Goal: Task Accomplishment & Management: Use online tool/utility

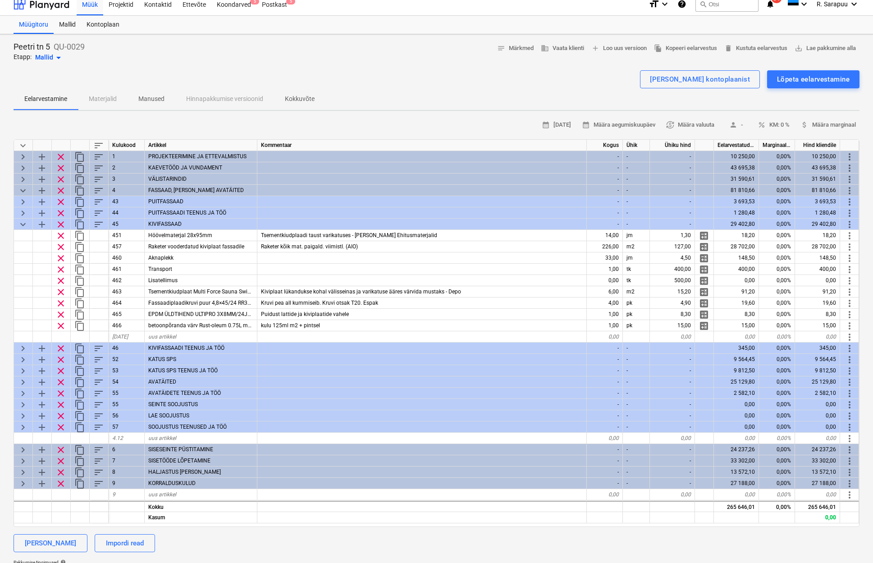
scroll to position [0, 0]
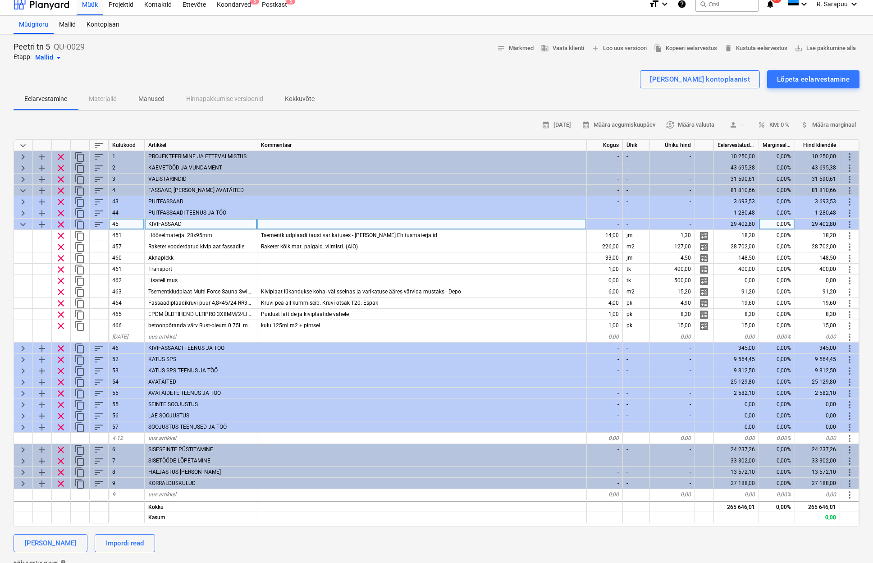
click at [18, 223] on span "keyboard_arrow_down" at bounding box center [23, 224] width 11 height 11
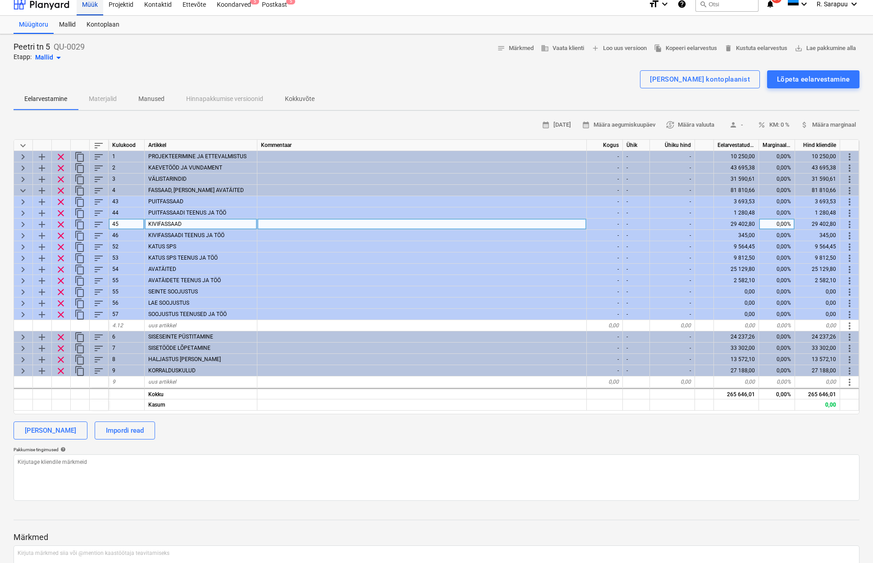
click at [94, 5] on div "Müük" at bounding box center [90, 3] width 27 height 23
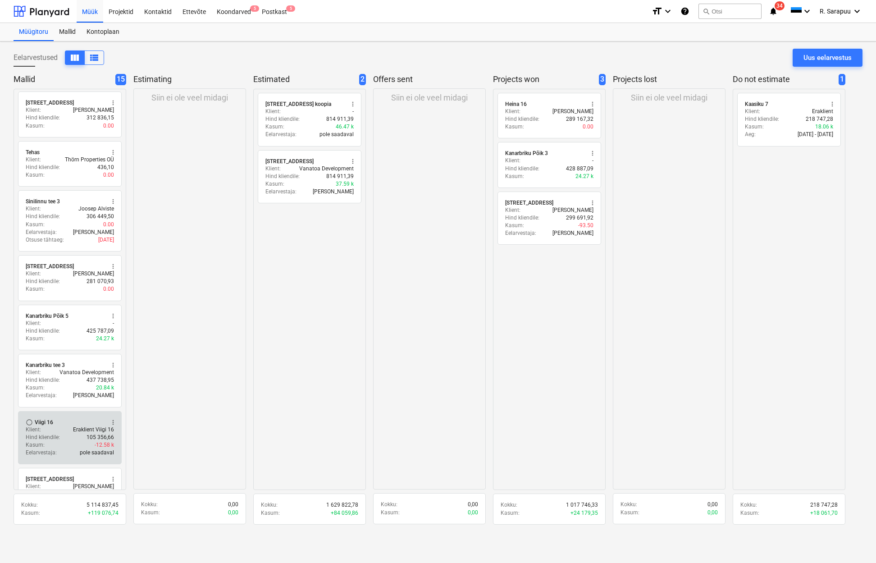
scroll to position [303, 0]
click at [59, 433] on div "Hind kliendile : 105 356,66" at bounding box center [70, 436] width 88 height 8
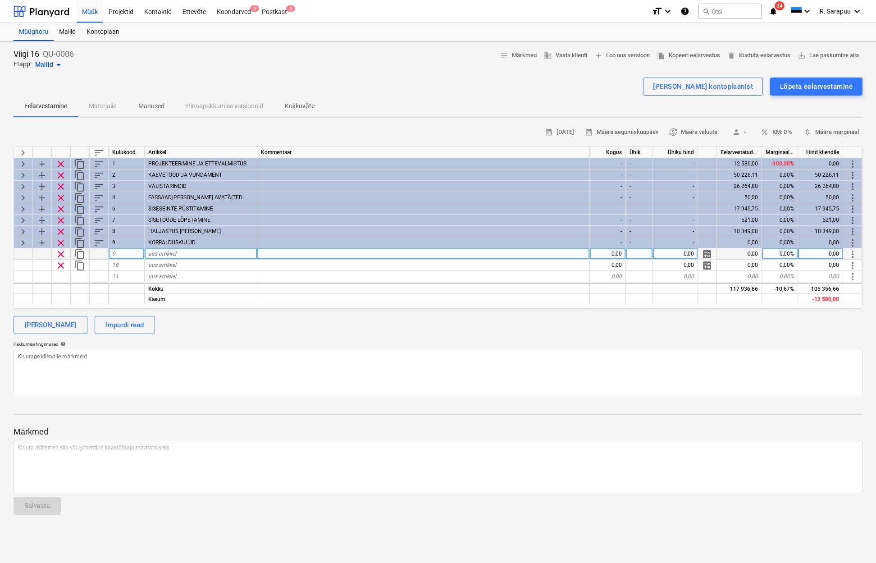
scroll to position [0, 0]
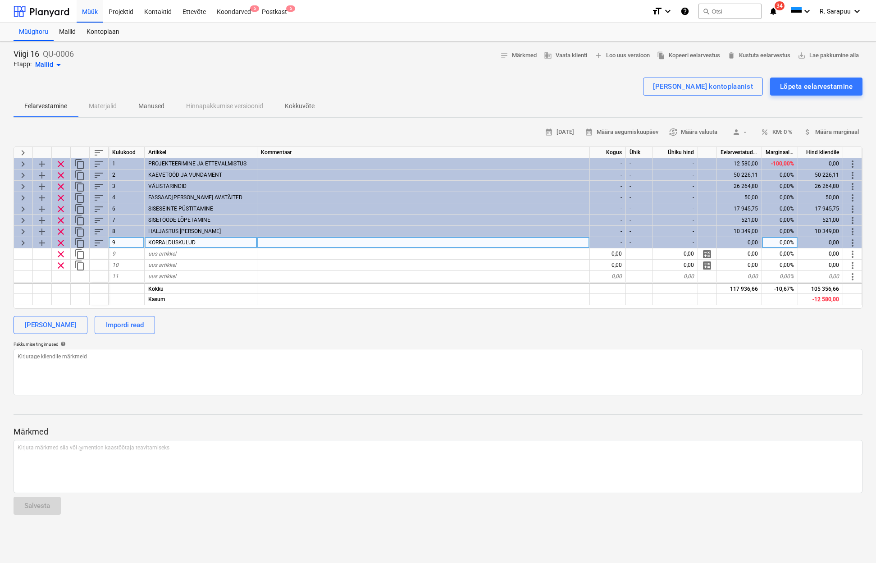
click at [26, 241] on span "keyboard_arrow_right" at bounding box center [23, 242] width 11 height 11
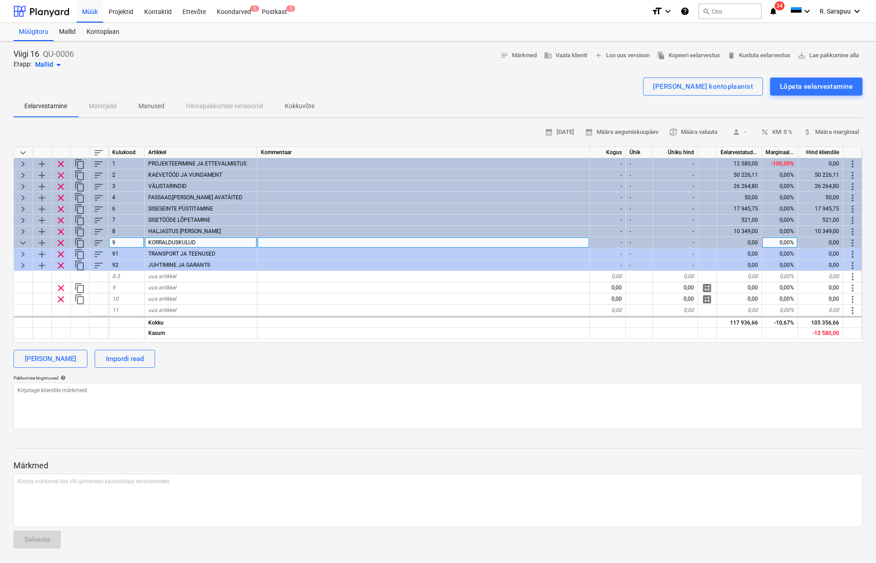
scroll to position [0, 0]
click at [26, 241] on span "keyboard_arrow_down" at bounding box center [23, 242] width 11 height 11
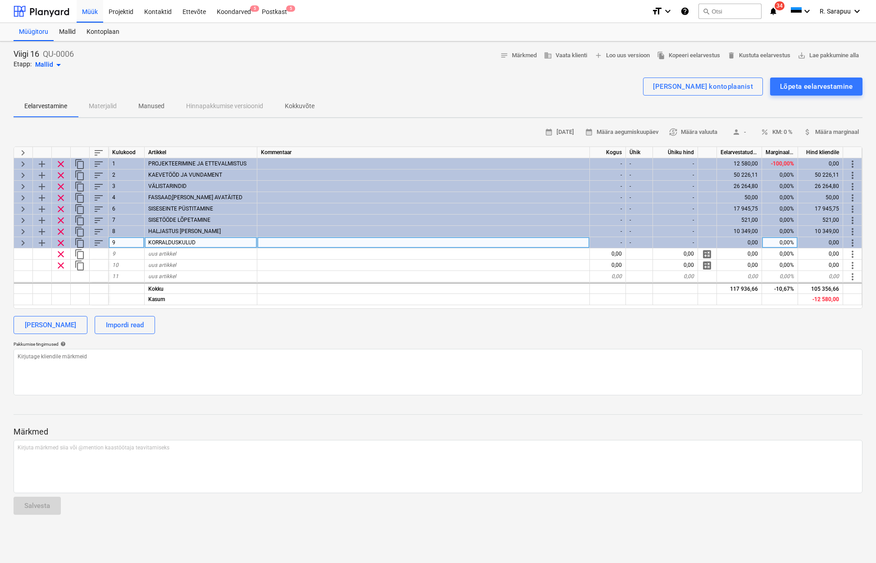
scroll to position [0, 0]
click at [26, 241] on span "keyboard_arrow_right" at bounding box center [23, 242] width 11 height 11
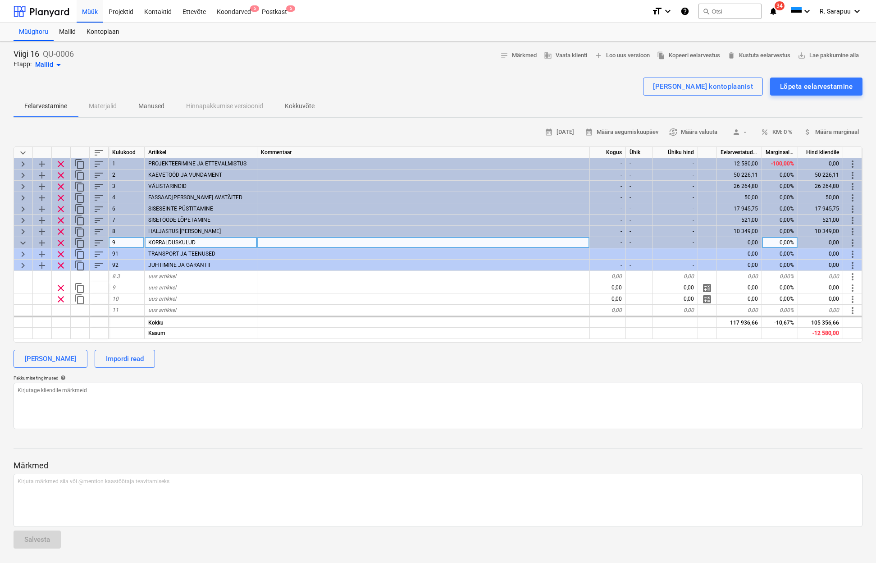
scroll to position [0, 0]
click at [25, 239] on span "keyboard_arrow_down" at bounding box center [23, 242] width 11 height 11
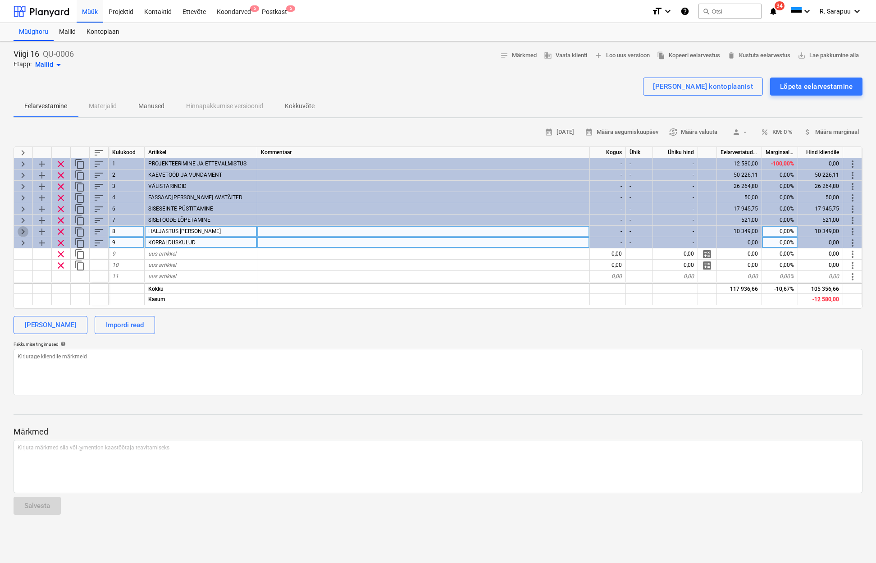
click at [23, 227] on span "keyboard_arrow_right" at bounding box center [23, 231] width 11 height 11
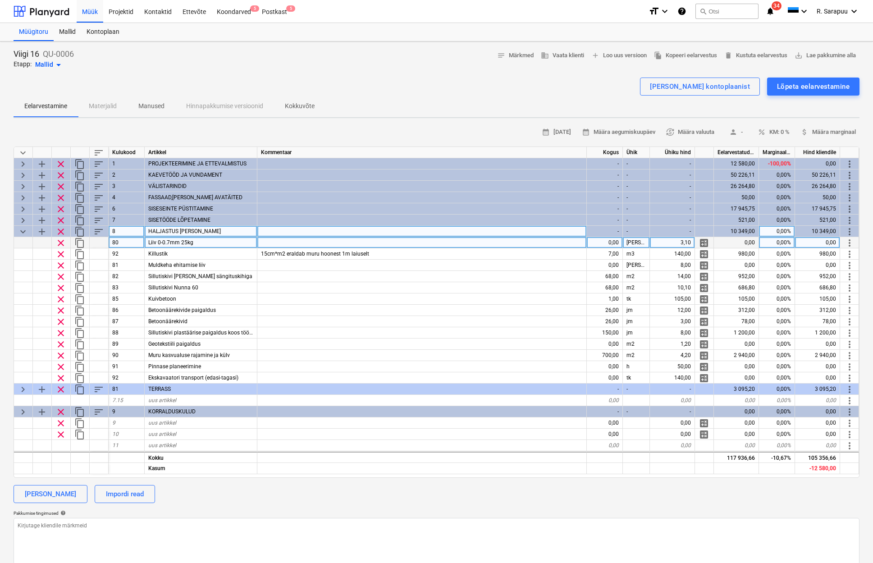
click at [23, 227] on span "keyboard_arrow_down" at bounding box center [23, 231] width 11 height 11
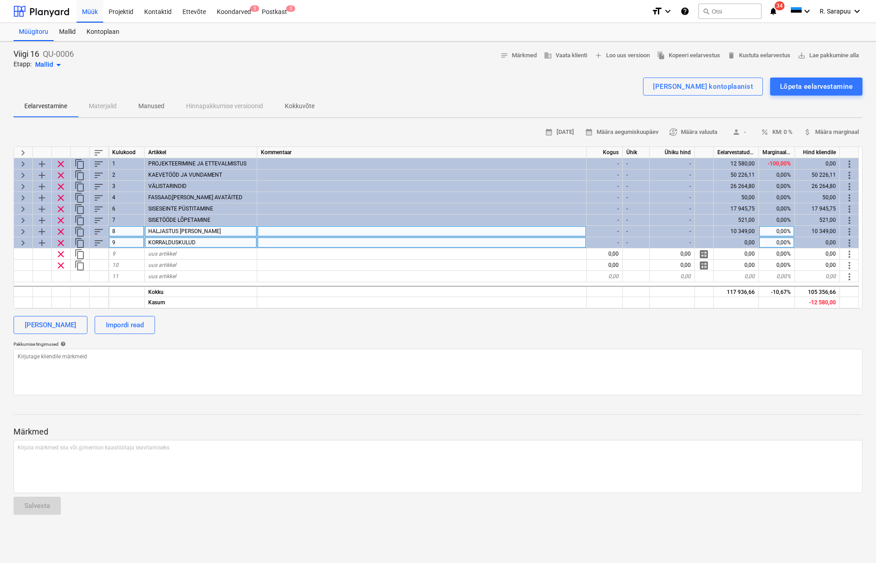
click at [23, 227] on span "keyboard_arrow_right" at bounding box center [23, 231] width 11 height 11
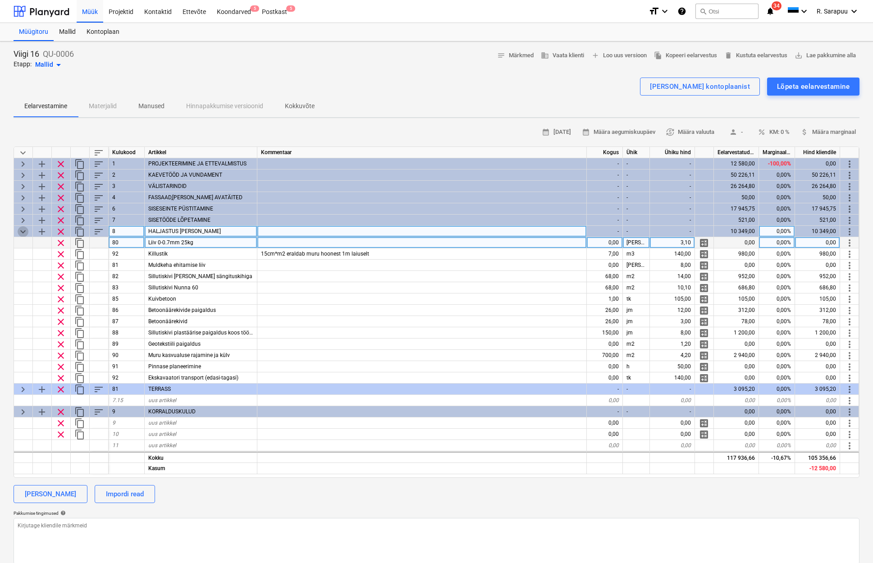
click at [22, 227] on span "keyboard_arrow_down" at bounding box center [23, 231] width 11 height 11
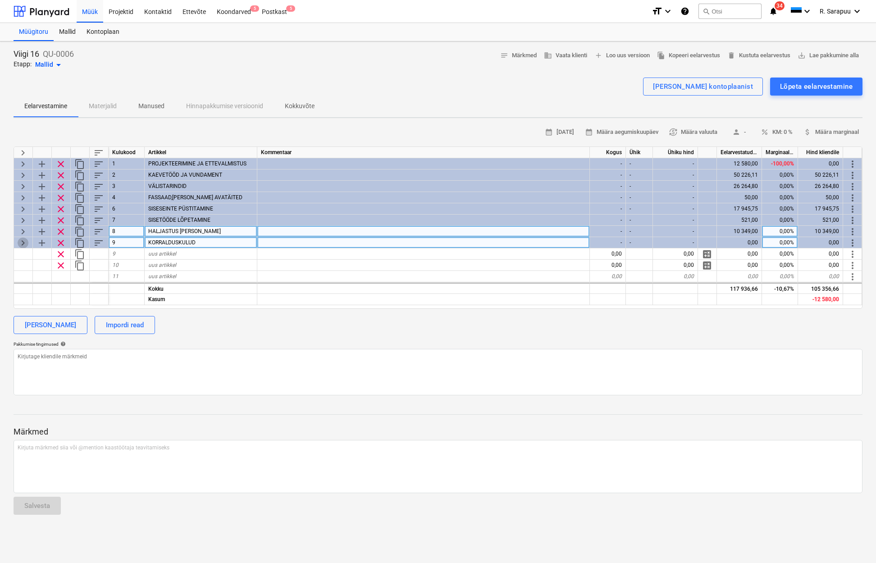
click at [25, 241] on span "keyboard_arrow_right" at bounding box center [23, 242] width 11 height 11
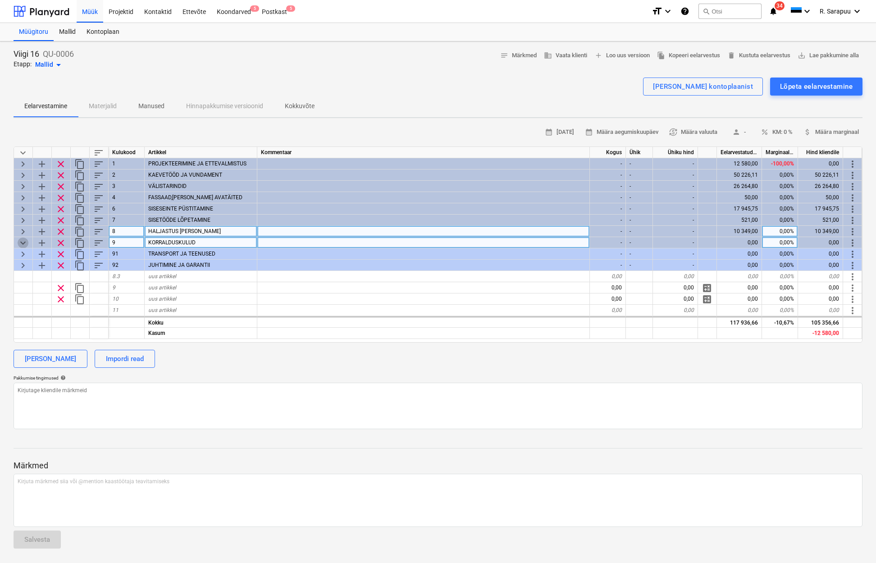
click at [25, 241] on span "keyboard_arrow_down" at bounding box center [23, 242] width 11 height 11
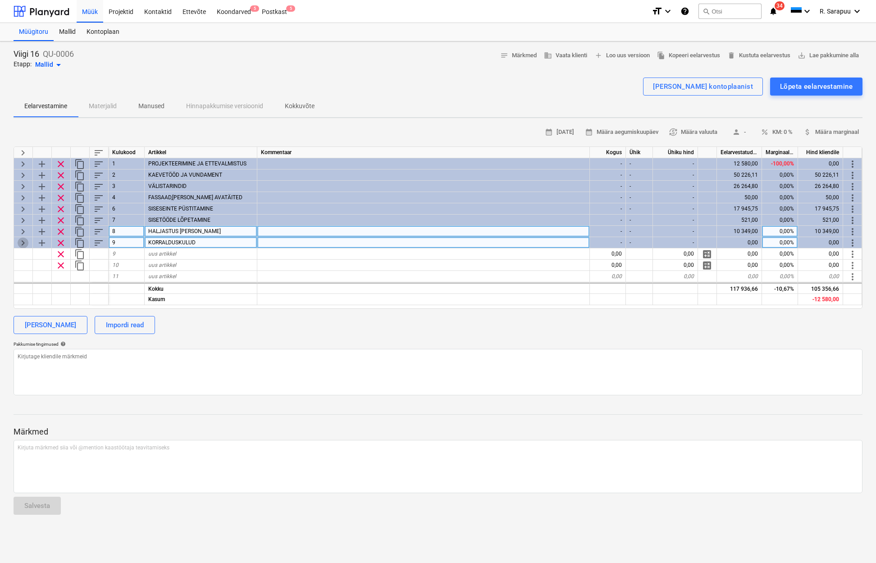
click at [23, 242] on span "keyboard_arrow_right" at bounding box center [23, 242] width 11 height 11
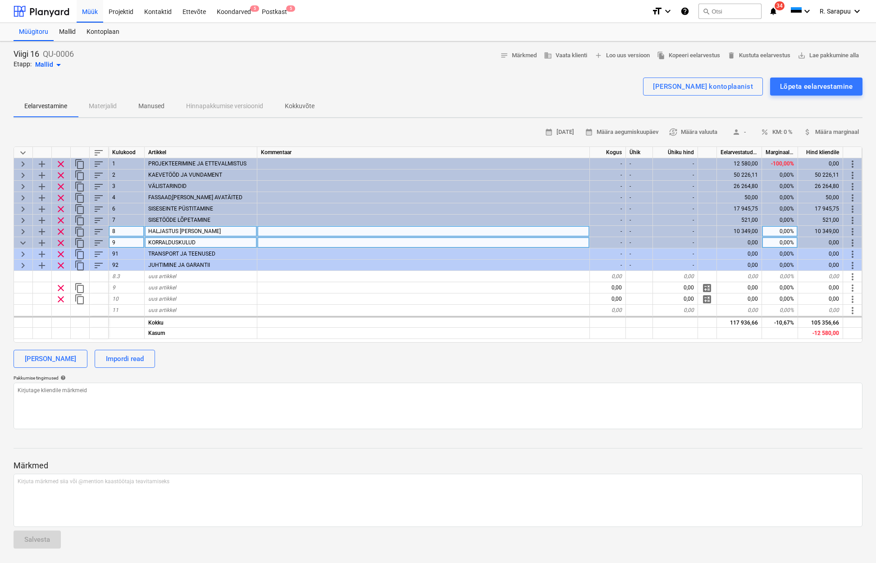
click at [23, 242] on span "keyboard_arrow_down" at bounding box center [23, 242] width 11 height 11
type textarea "x"
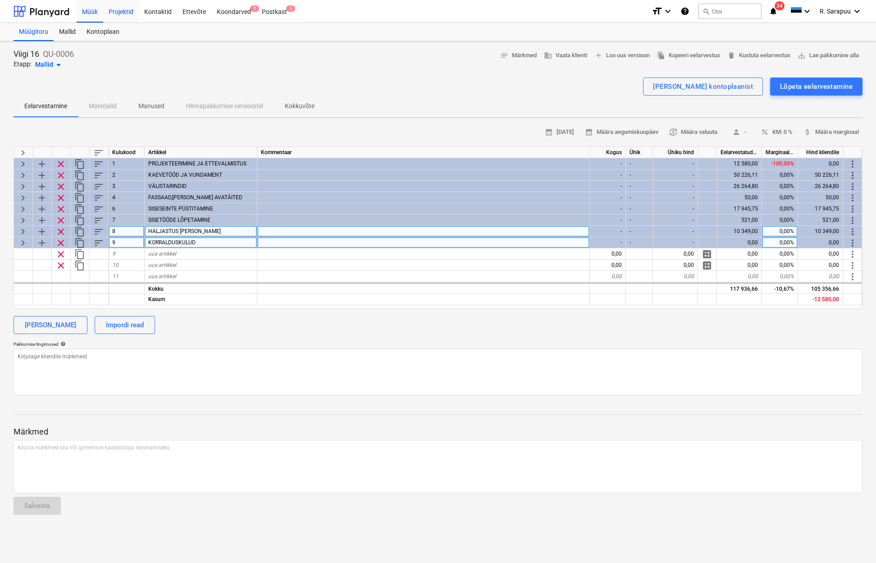
click at [127, 14] on div "Projektid" at bounding box center [121, 11] width 36 height 23
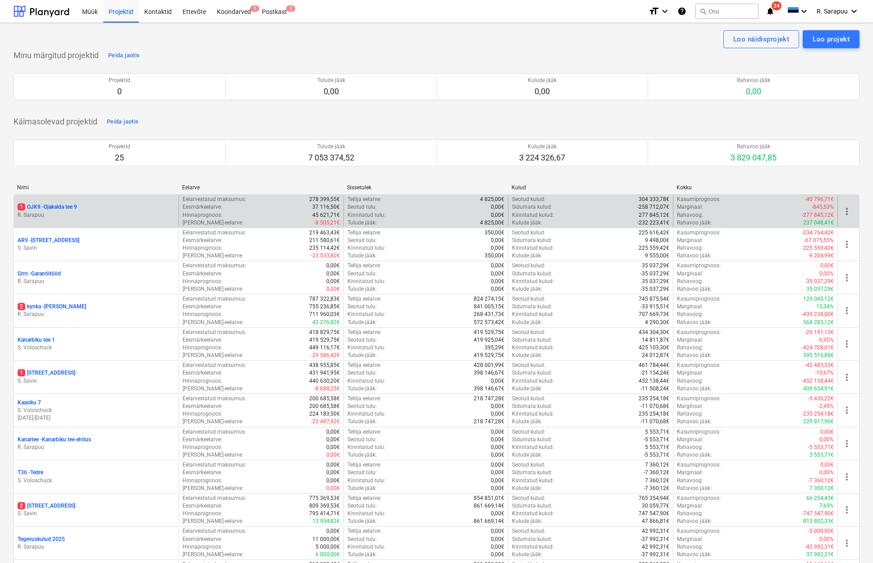
click at [64, 212] on p "R. Sarapuu" at bounding box center [96, 215] width 157 height 8
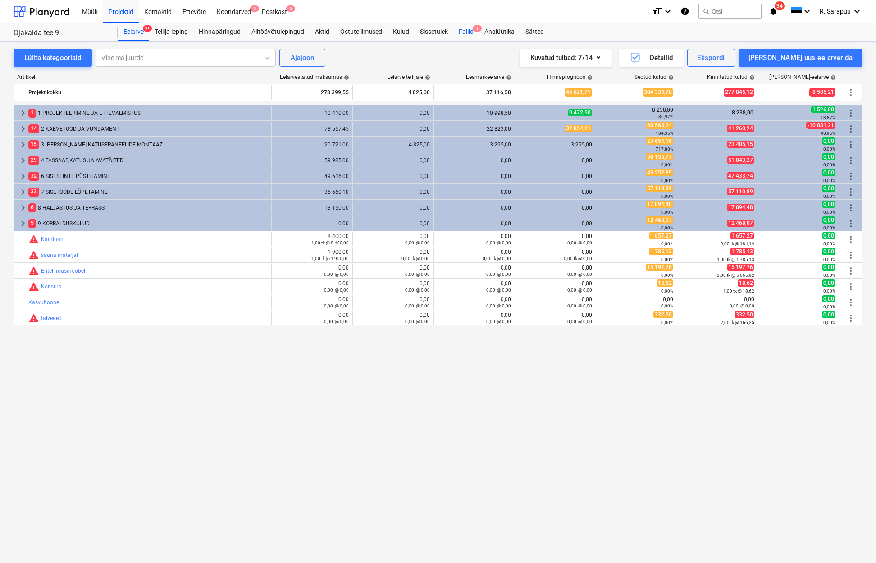
click at [462, 33] on div "Failid 1" at bounding box center [466, 32] width 26 height 18
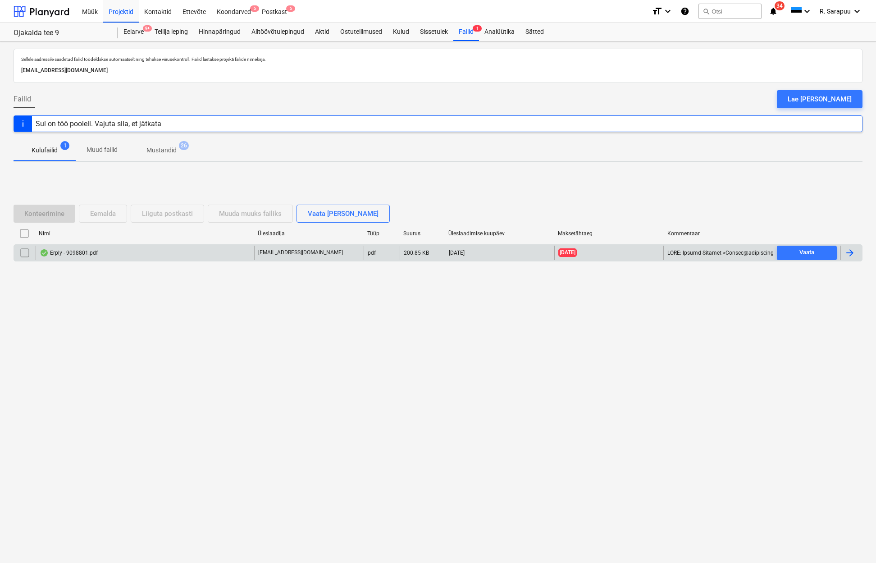
click at [64, 259] on div "Erply - 9098801.pdf" at bounding box center [145, 253] width 218 height 14
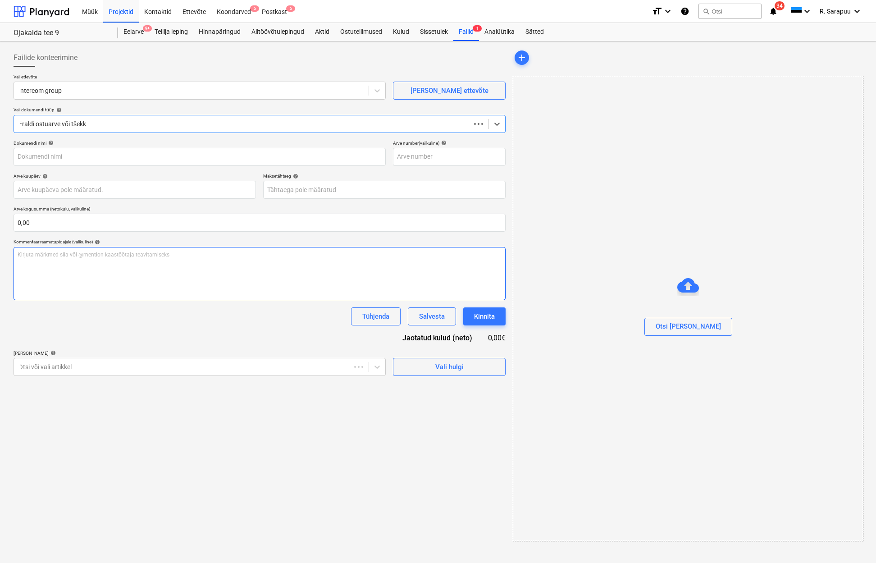
type input "9098801"
type input "[DATE]"
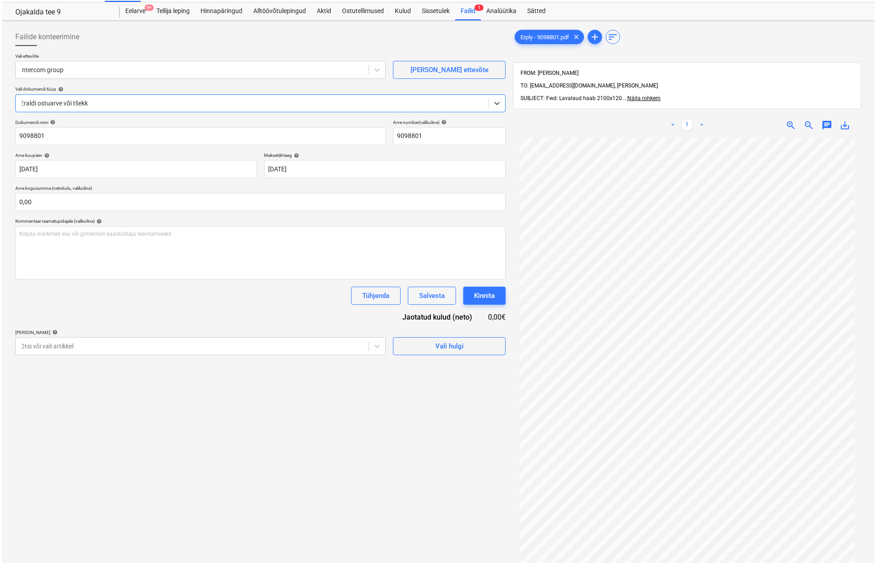
scroll to position [23, 0]
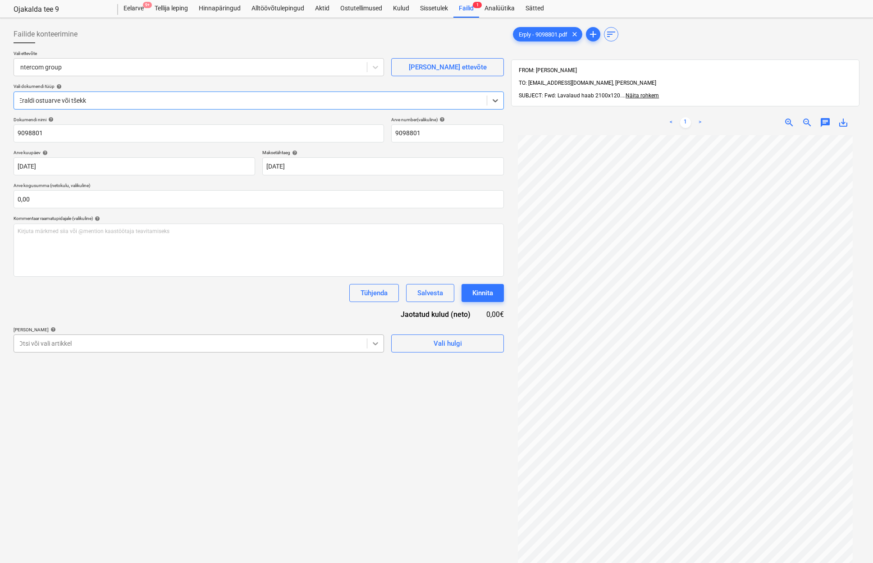
click at [379, 347] on div at bounding box center [375, 343] width 16 height 16
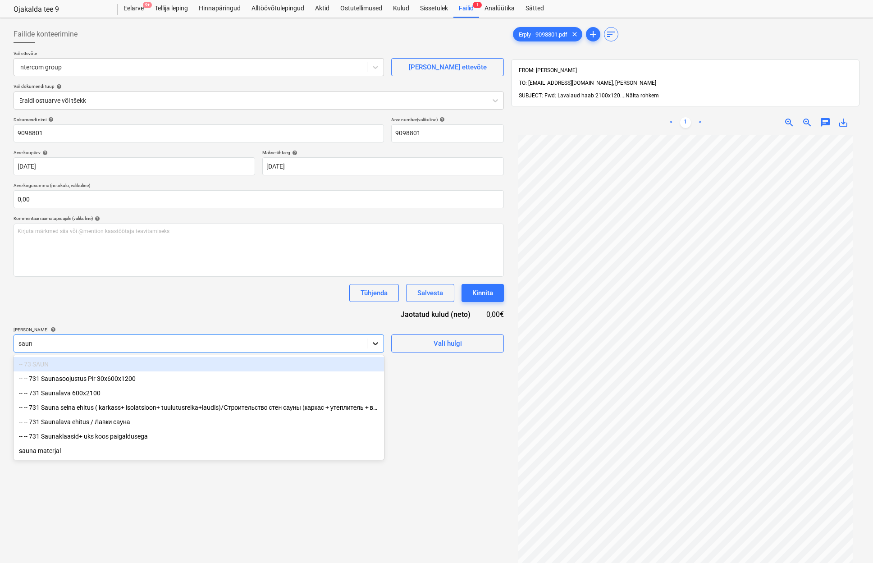
type input "sauna"
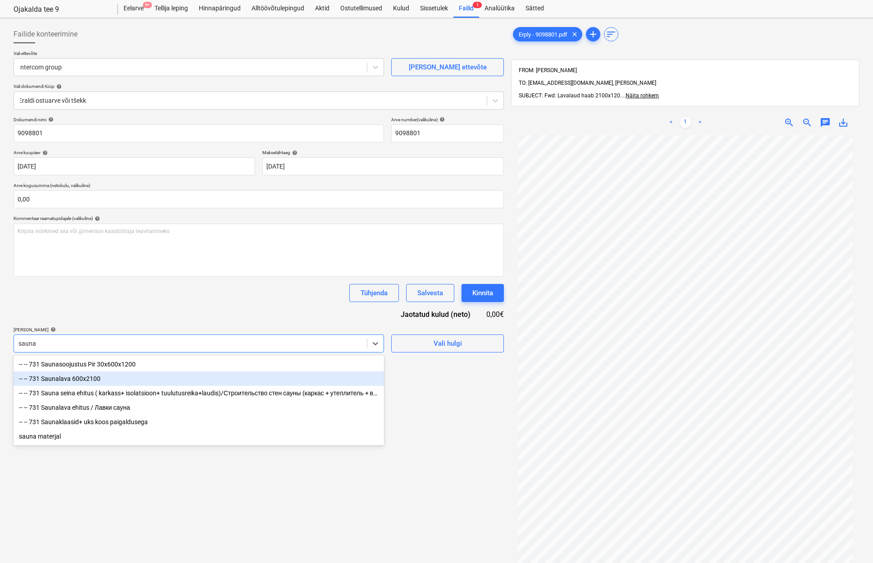
click at [111, 379] on div "-- -- 731 Saunalava 600x2100" at bounding box center [199, 378] width 370 height 14
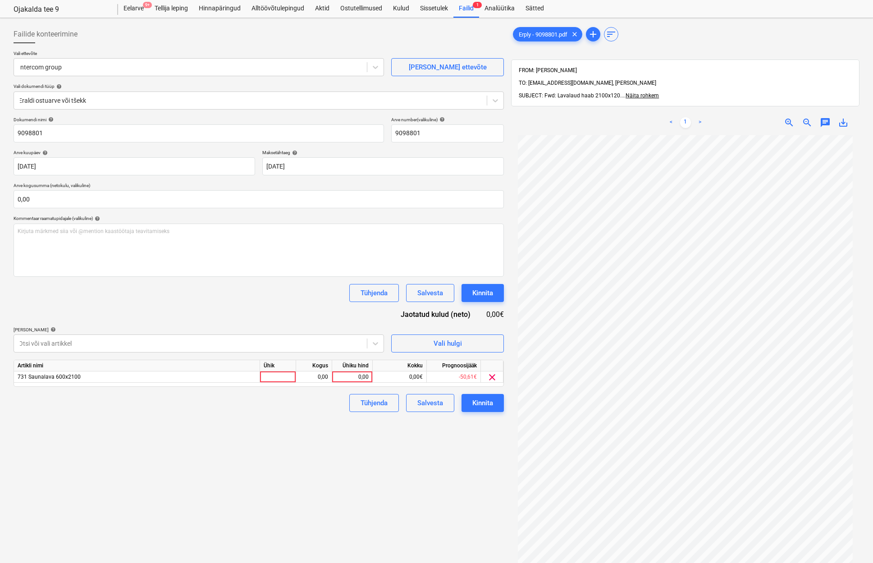
click at [187, 289] on div "Tühjenda Salvesta Kinnita" at bounding box center [259, 293] width 490 height 18
click at [360, 377] on div "0,00" at bounding box center [352, 376] width 33 height 11
type input "71,77"
click at [143, 195] on input "text" at bounding box center [259, 199] width 490 height 18
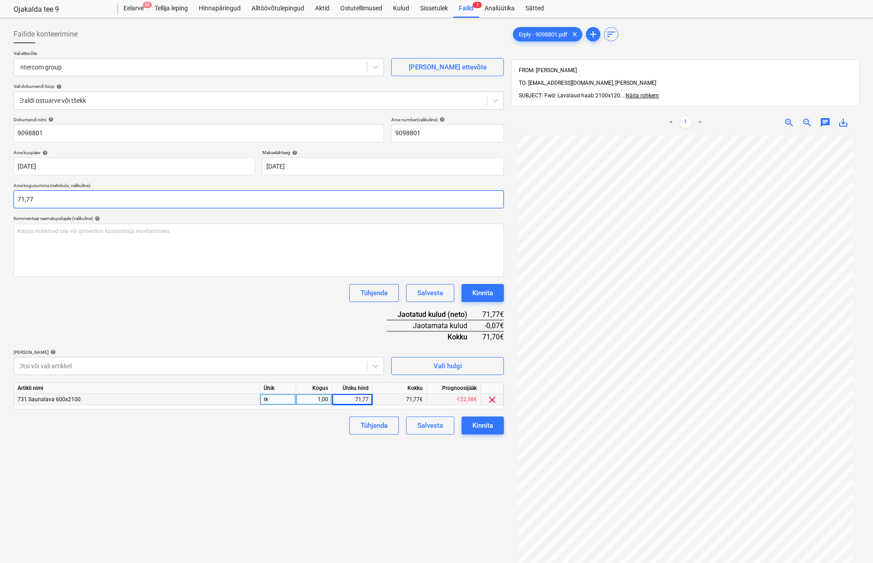
type input "71,77"
drag, startPoint x: 292, startPoint y: 297, endPoint x: 296, endPoint y: 300, distance: 5.1
click at [292, 297] on div "Tühjenda Salvesta Kinnita" at bounding box center [259, 293] width 490 height 18
click at [482, 420] on div "Kinnita" at bounding box center [482, 425] width 21 height 12
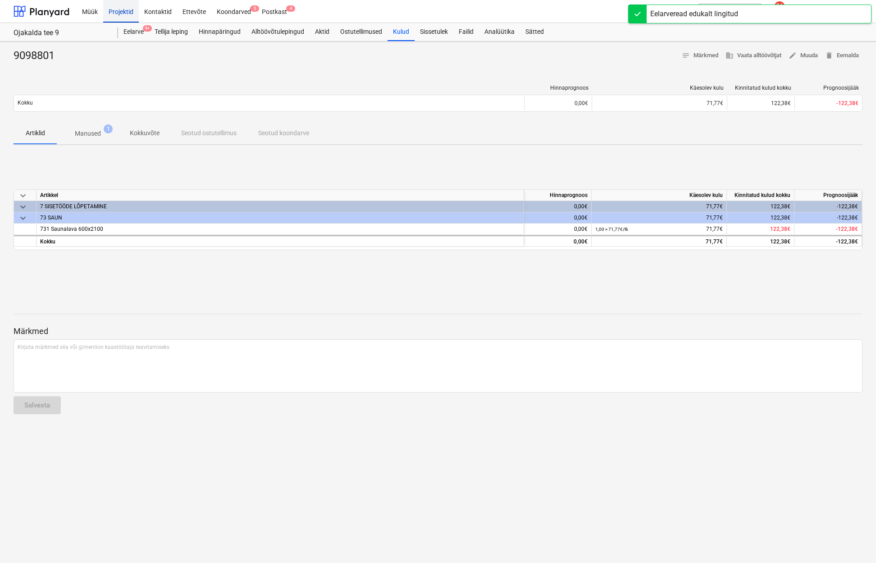
click at [121, 17] on div "Projektid" at bounding box center [121, 11] width 36 height 23
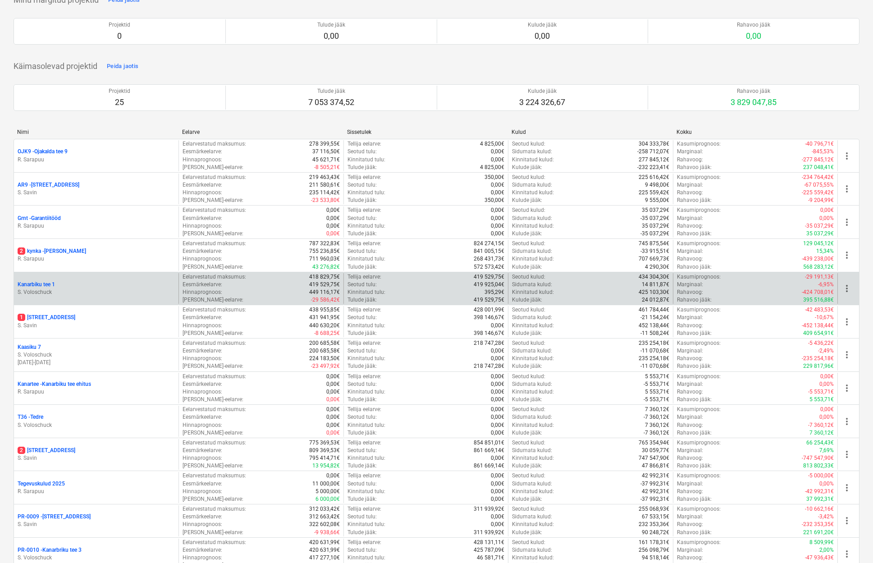
scroll to position [59, 0]
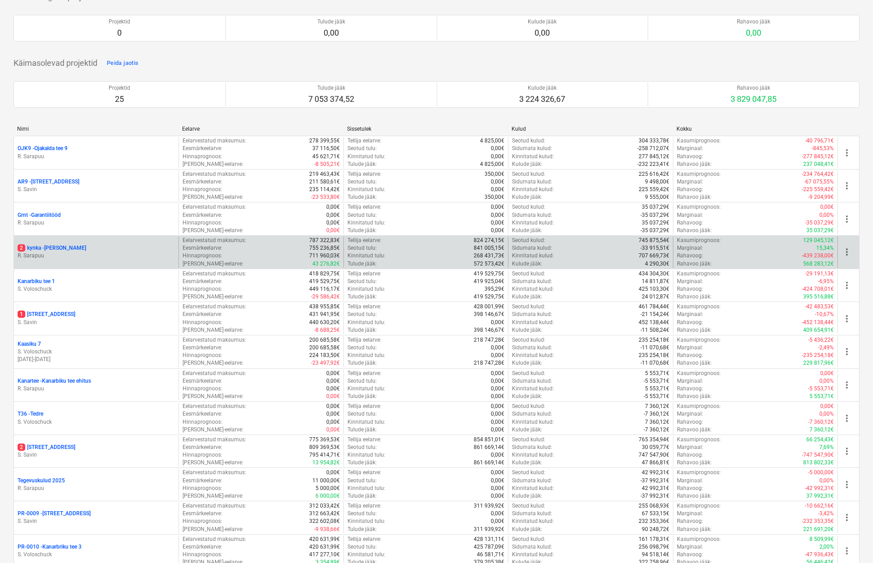
click at [55, 248] on p "2 kynka - [PERSON_NAME]" at bounding box center [52, 248] width 68 height 8
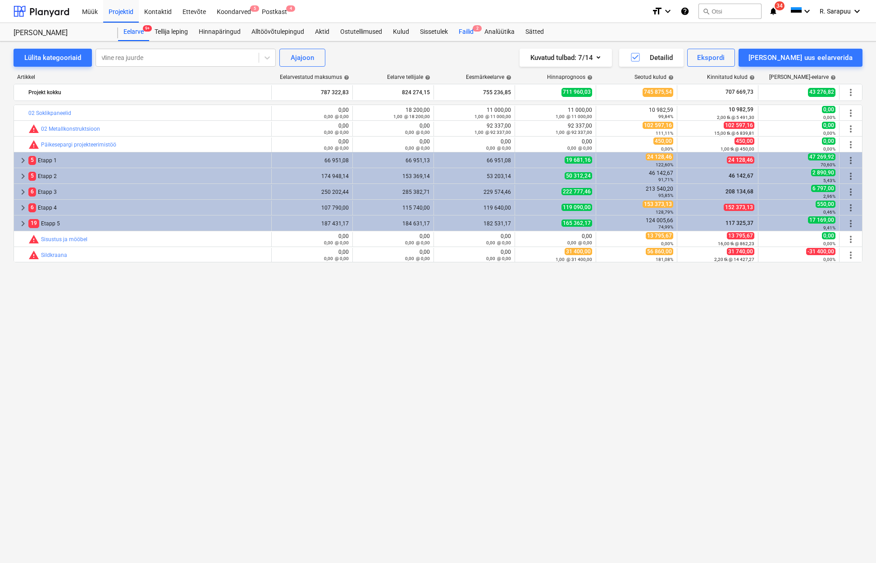
click at [468, 30] on div "Failid 2" at bounding box center [466, 32] width 26 height 18
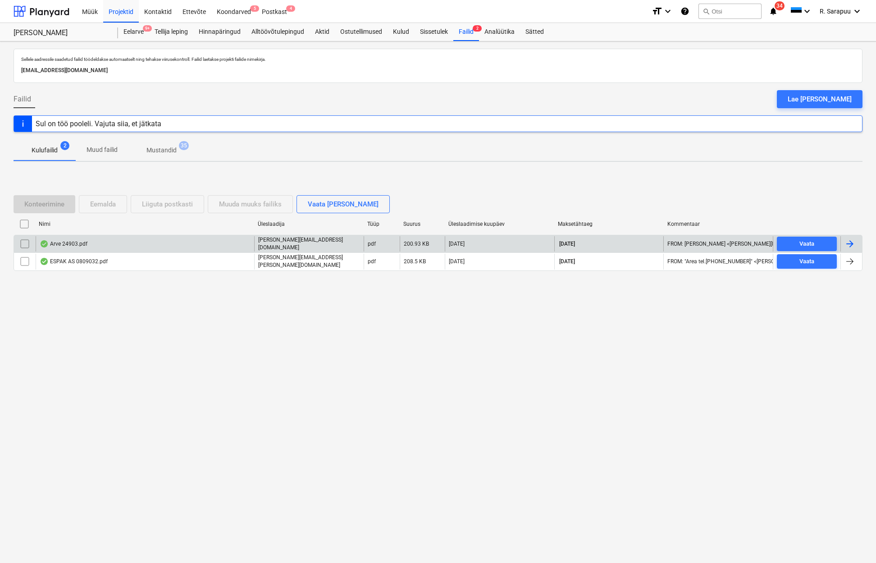
click at [72, 246] on div "Arve 24903.pdf" at bounding box center [64, 243] width 48 height 7
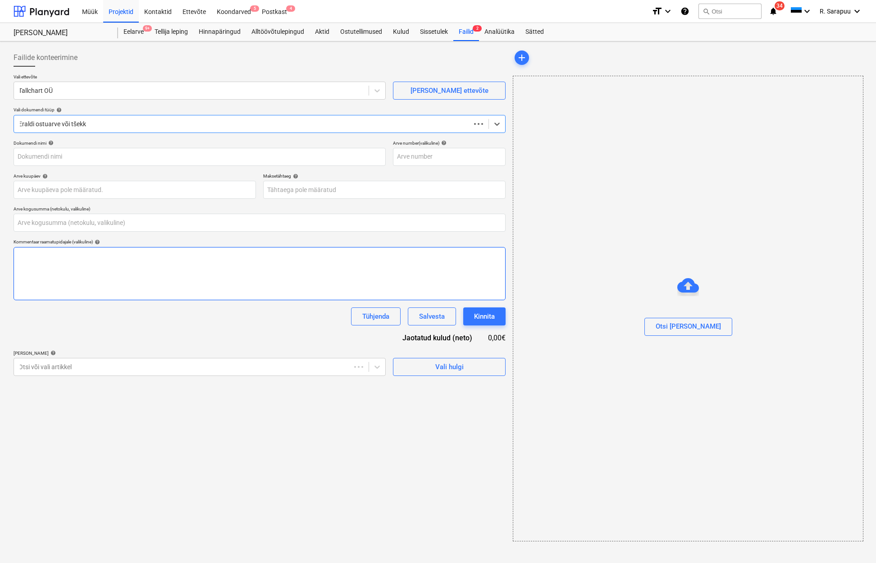
type input "0,00"
type input "24903"
type input "[DATE]"
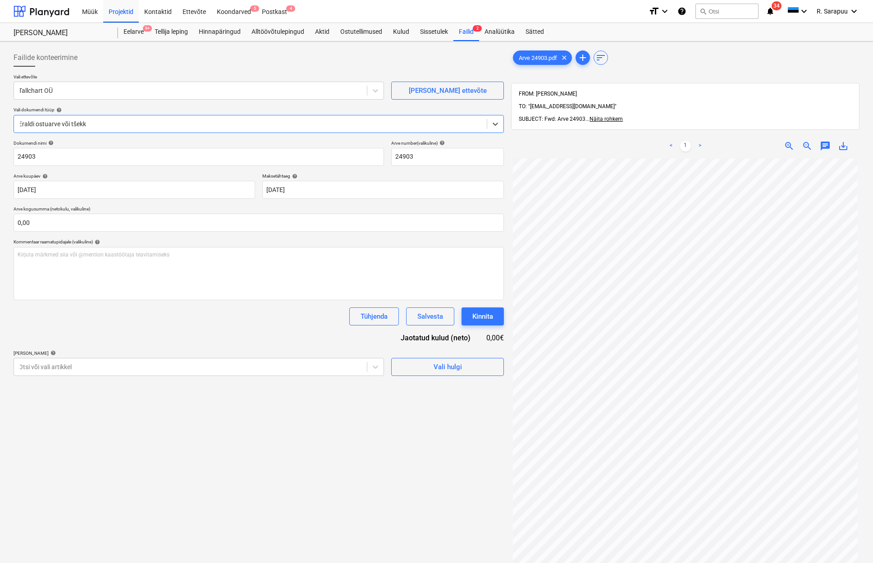
scroll to position [0, 1]
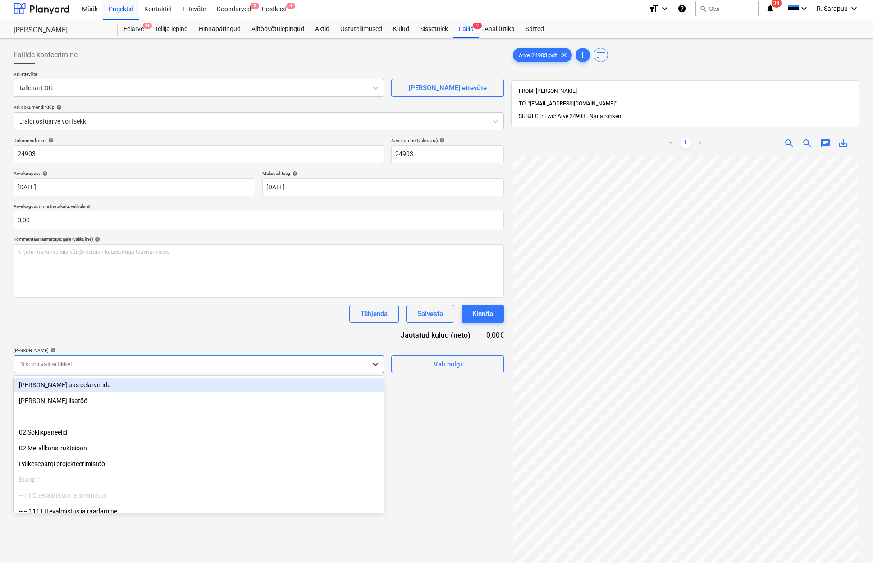
click at [378, 365] on icon at bounding box center [375, 364] width 9 height 9
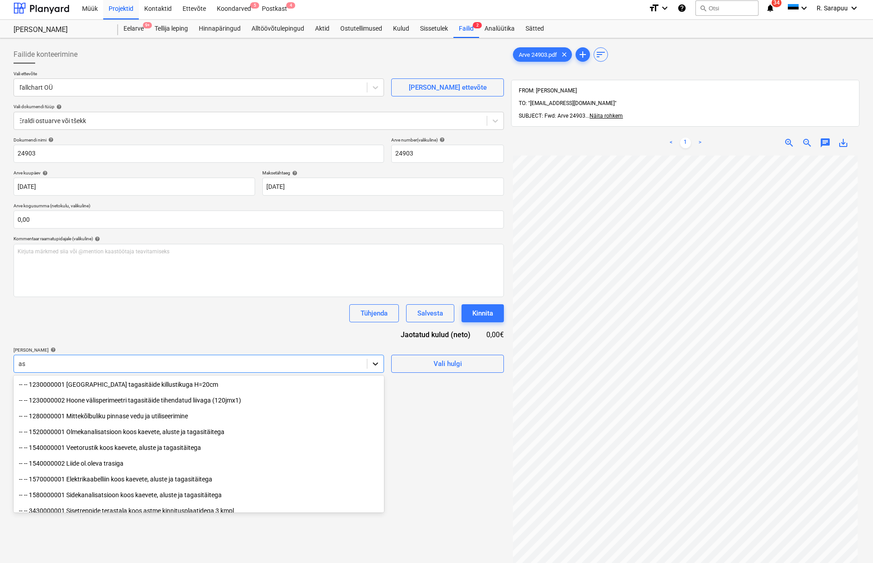
type input "a"
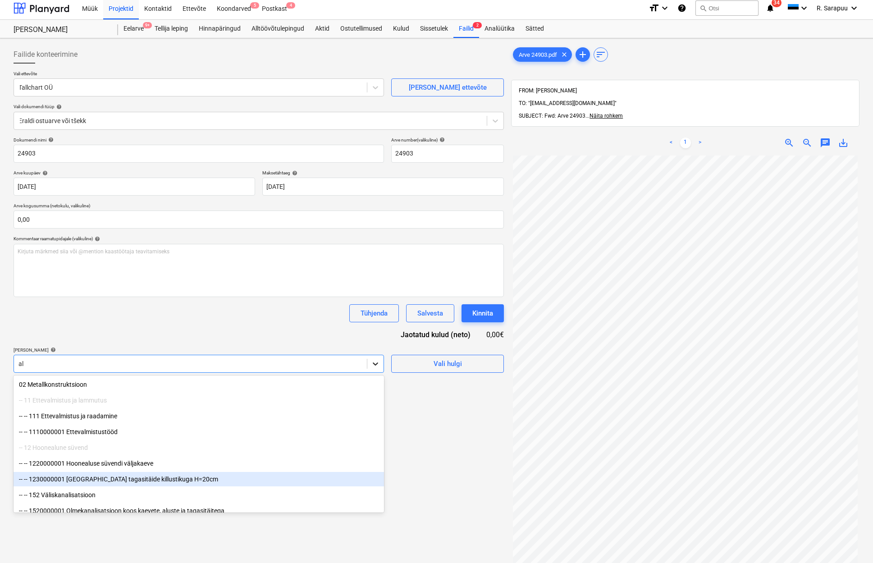
type input "a"
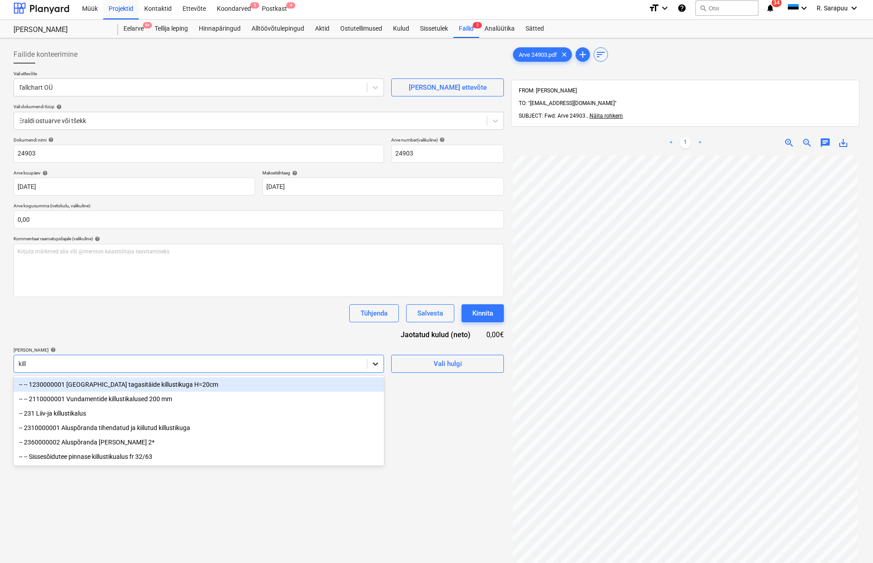
type input "killu"
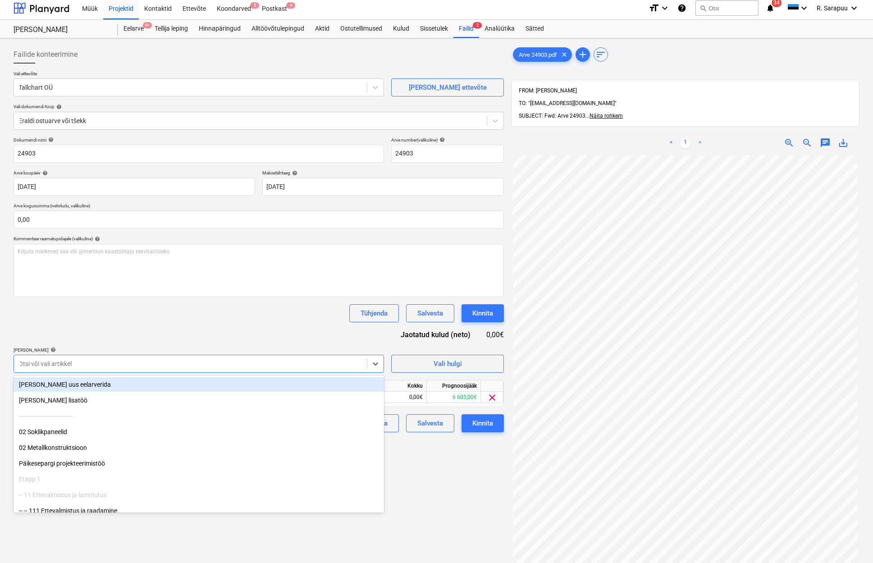
drag, startPoint x: 332, startPoint y: 328, endPoint x: 342, endPoint y: 351, distance: 25.9
click at [332, 327] on div "Dokumendi nimi help 24903 Arve number (valikuline) help 24903 Arve kuupäev help…" at bounding box center [259, 284] width 490 height 295
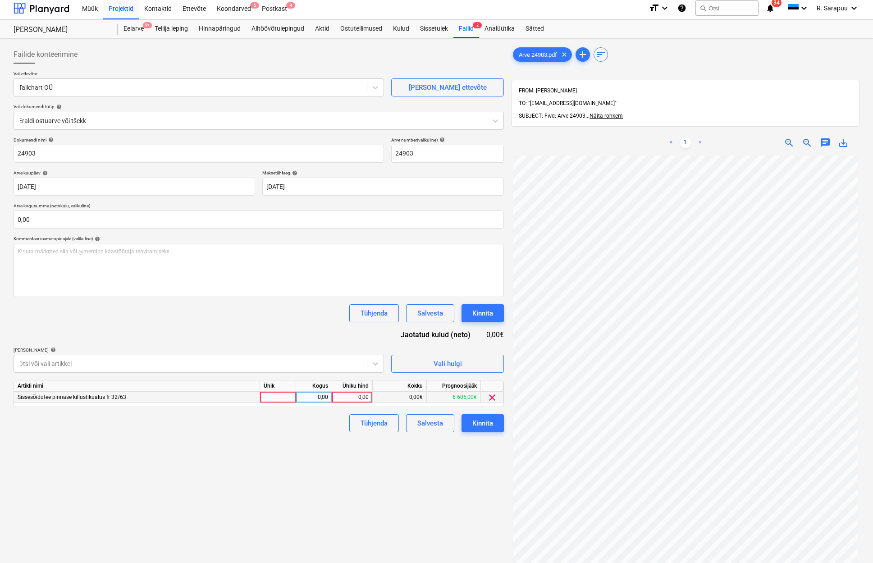
click at [358, 396] on div "0,00" at bounding box center [352, 396] width 33 height 11
type input "11682,65"
click at [268, 215] on input "text" at bounding box center [259, 219] width 490 height 18
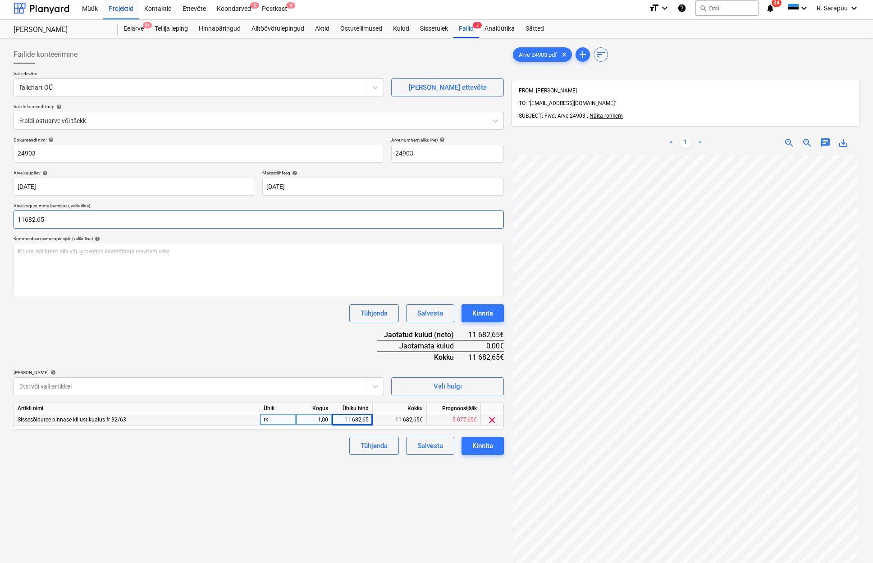
scroll to position [3, 0]
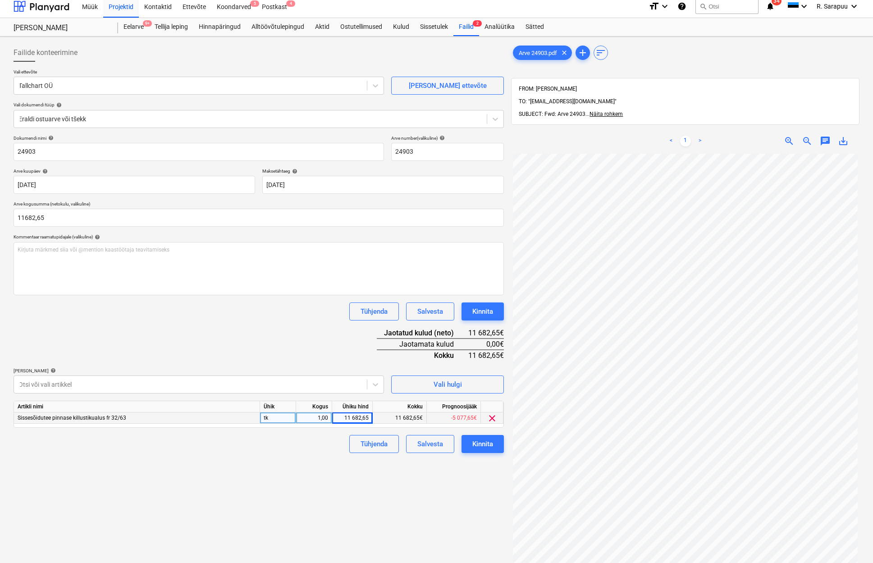
type input "11 682,65"
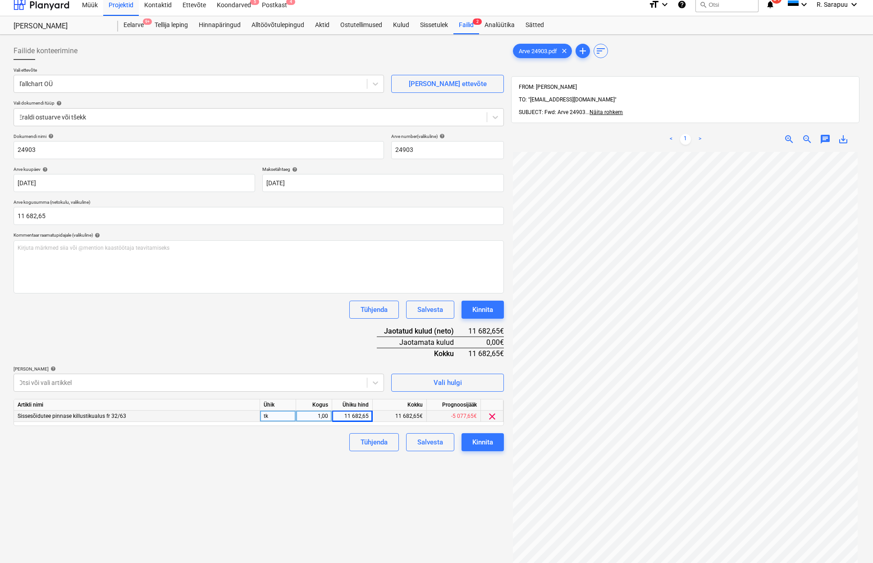
click at [291, 352] on div "Dokumendi nimi help 24903 Arve number (valikuline) help 24903 Arve kuupäev help…" at bounding box center [259, 292] width 490 height 318
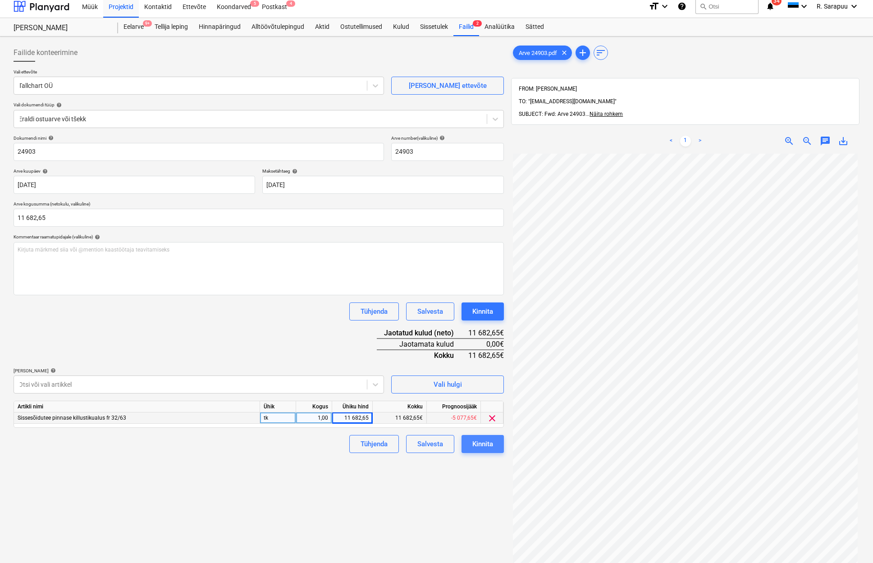
click at [485, 441] on div "Kinnita" at bounding box center [482, 444] width 21 height 12
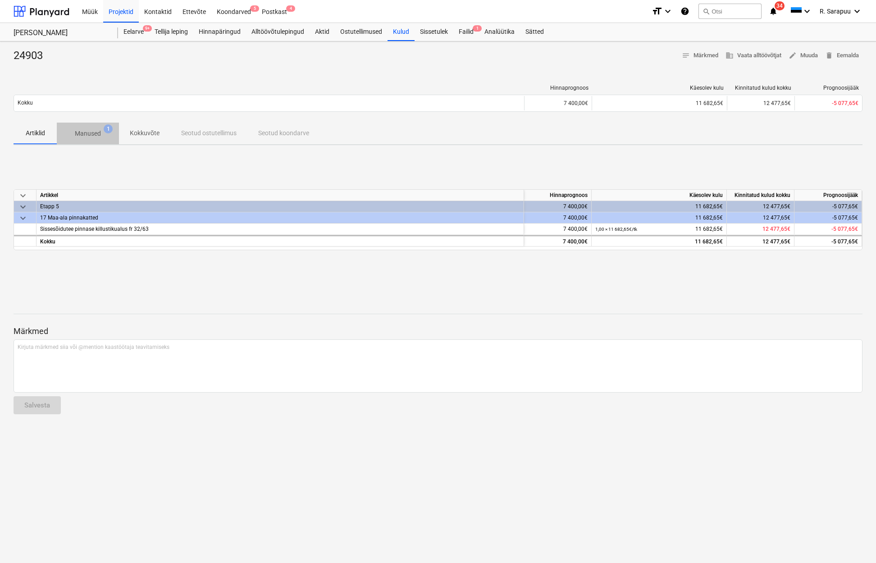
click at [96, 132] on p "Manused" at bounding box center [88, 133] width 26 height 9
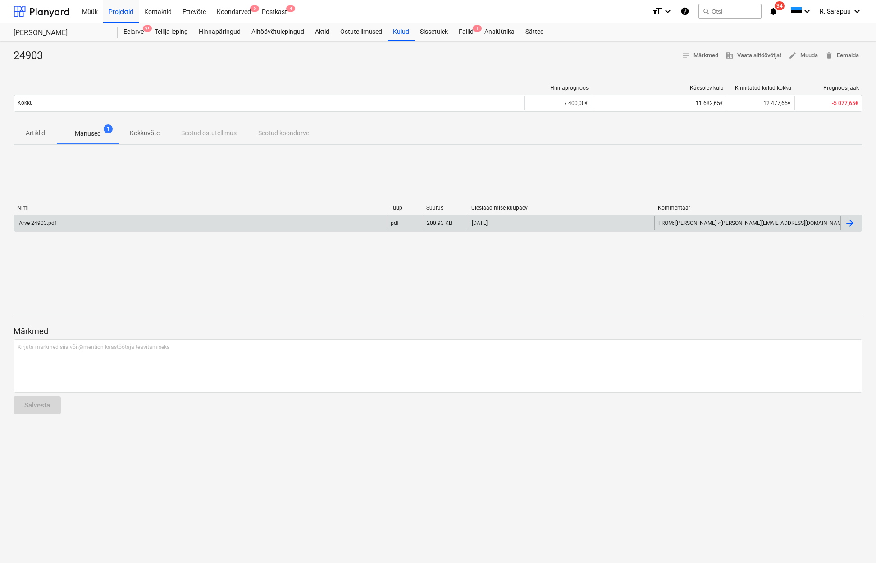
click at [29, 224] on div "Arve 24903.pdf" at bounding box center [37, 223] width 39 height 6
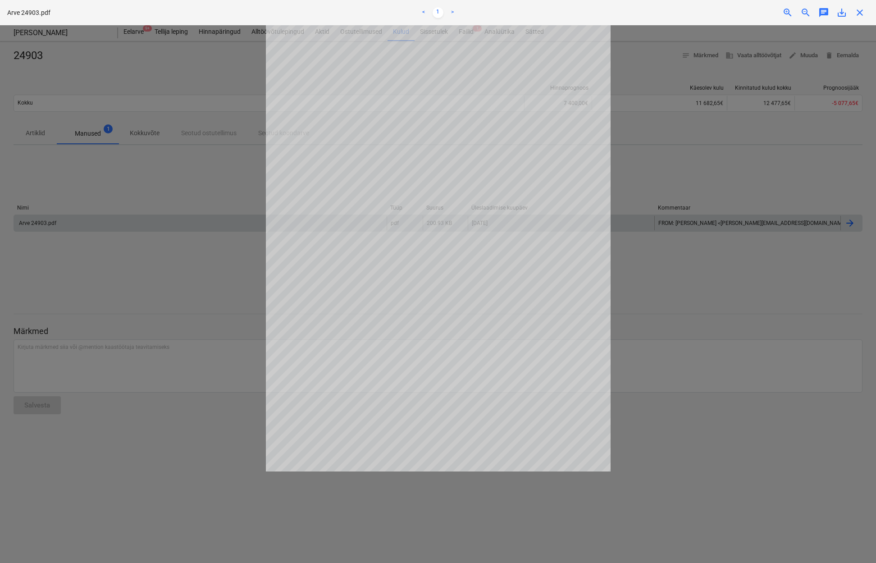
click at [857, 11] on span "close" at bounding box center [859, 12] width 11 height 11
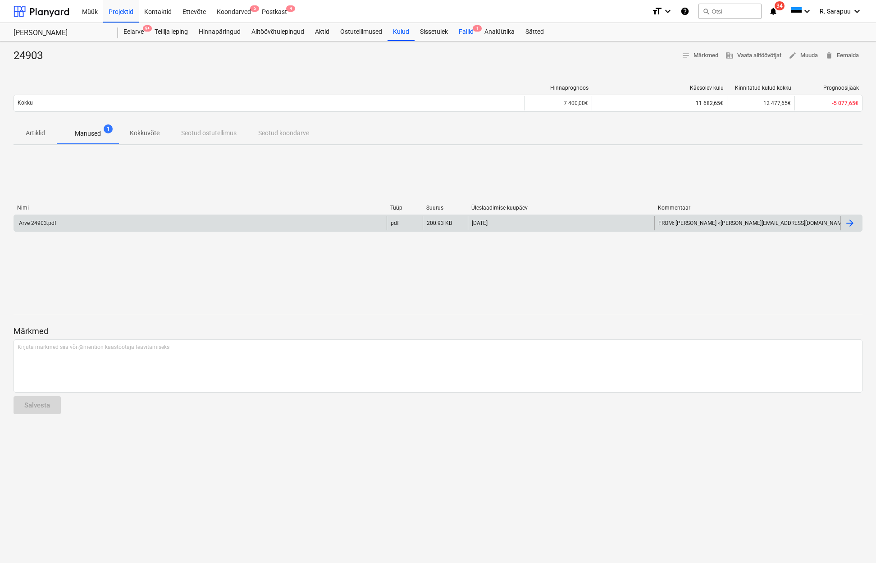
click at [467, 36] on div "Failid 1" at bounding box center [466, 32] width 26 height 18
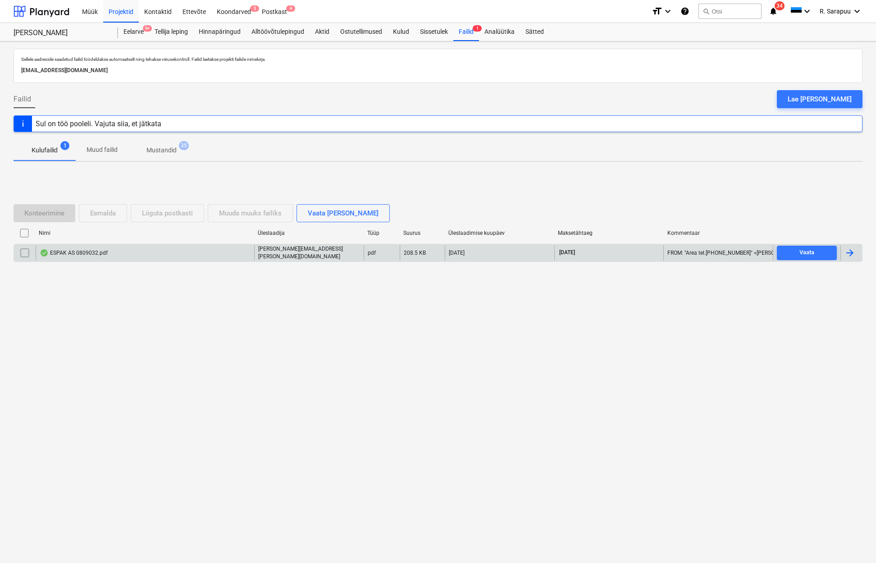
click at [82, 255] on div "ESPAK AS 0809032.pdf" at bounding box center [74, 252] width 68 height 7
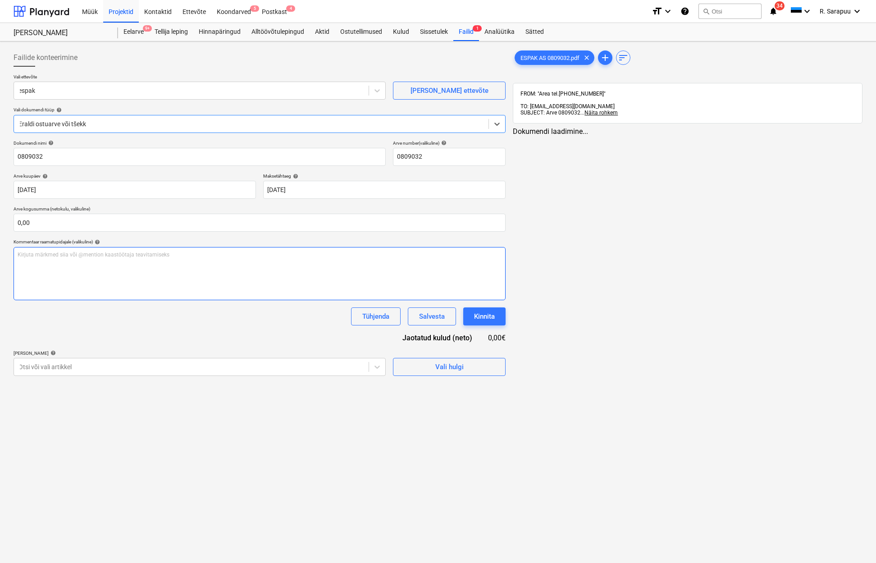
type input "0809032"
type input "[DATE]"
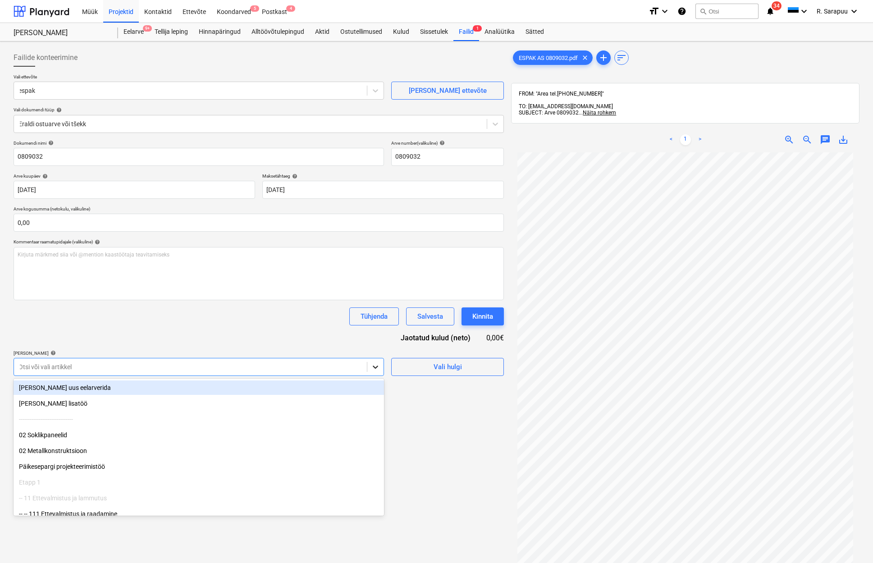
click at [376, 364] on icon at bounding box center [375, 366] width 9 height 9
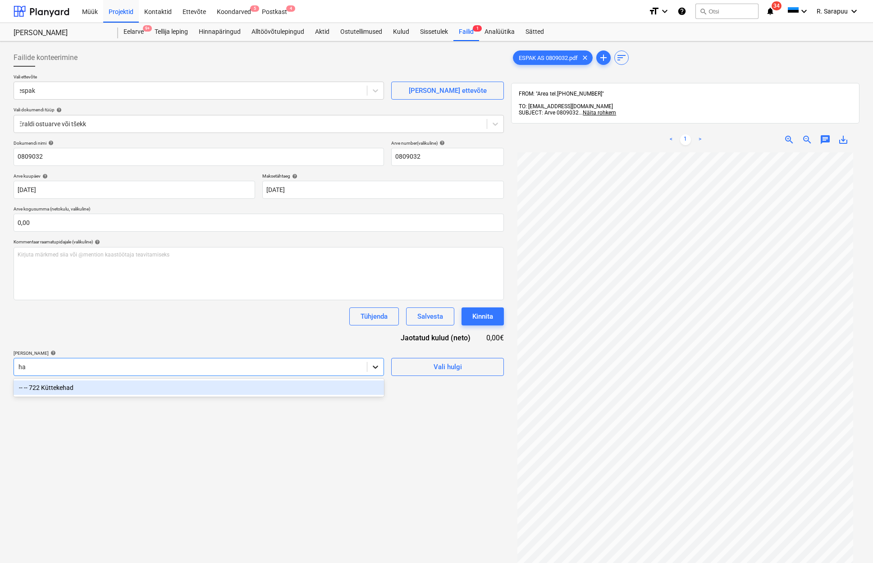
type input "h"
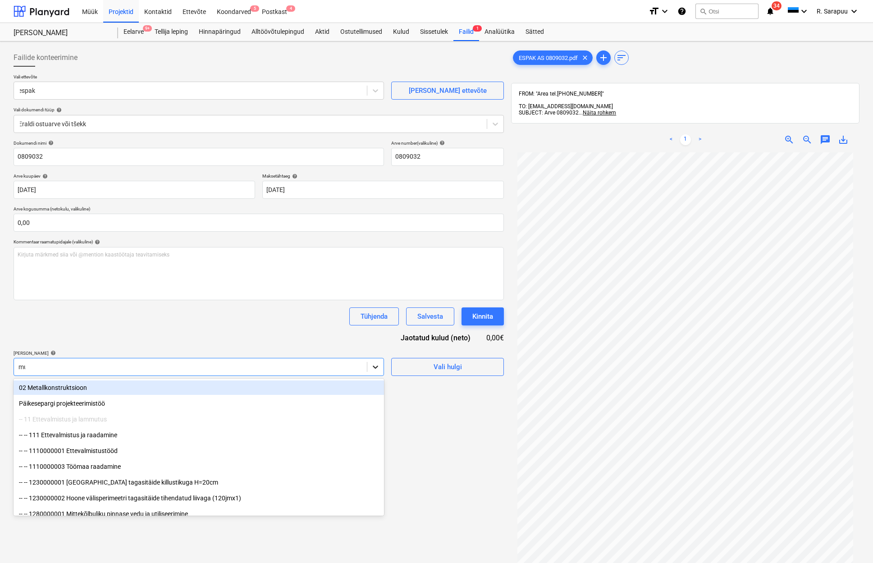
type input "muru"
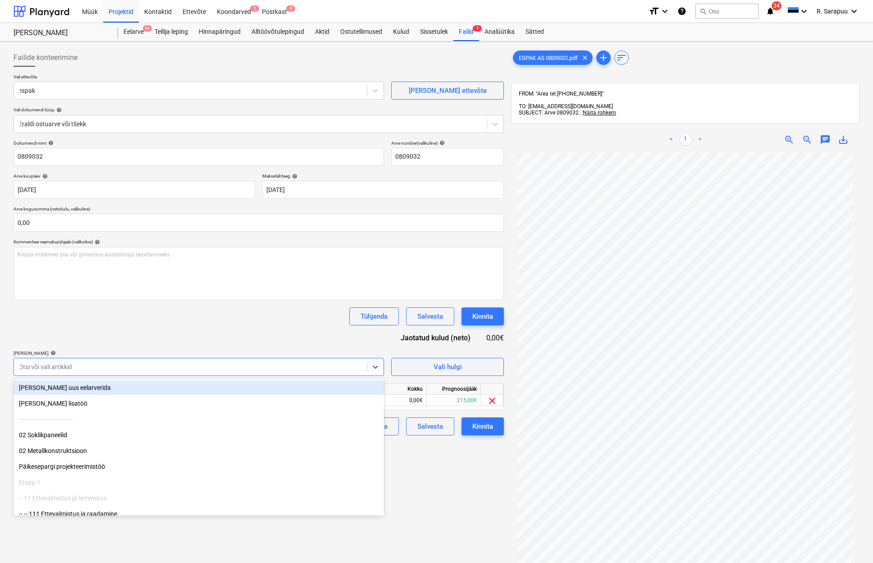
click at [309, 323] on div "Tühjenda Salvesta Kinnita" at bounding box center [259, 316] width 490 height 18
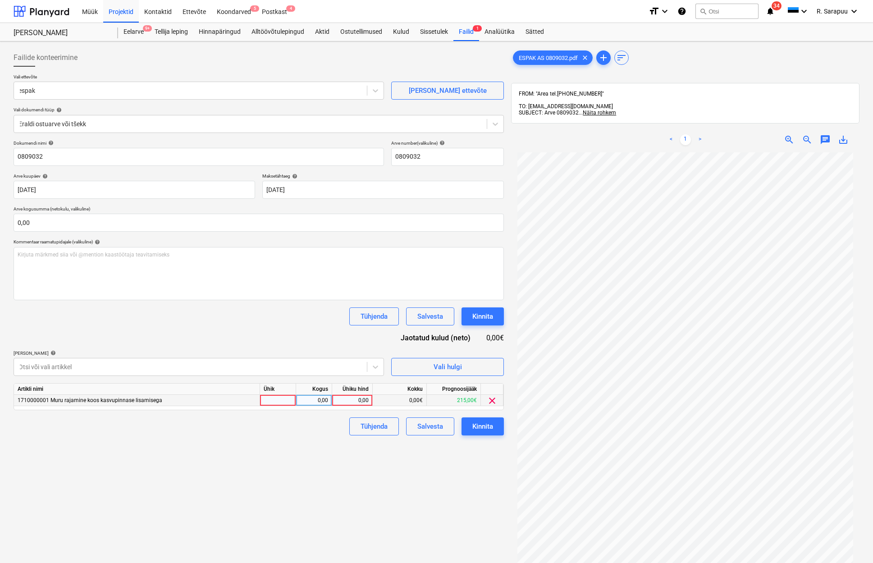
click at [356, 401] on div "0,00" at bounding box center [352, 400] width 33 height 11
type input "33,17"
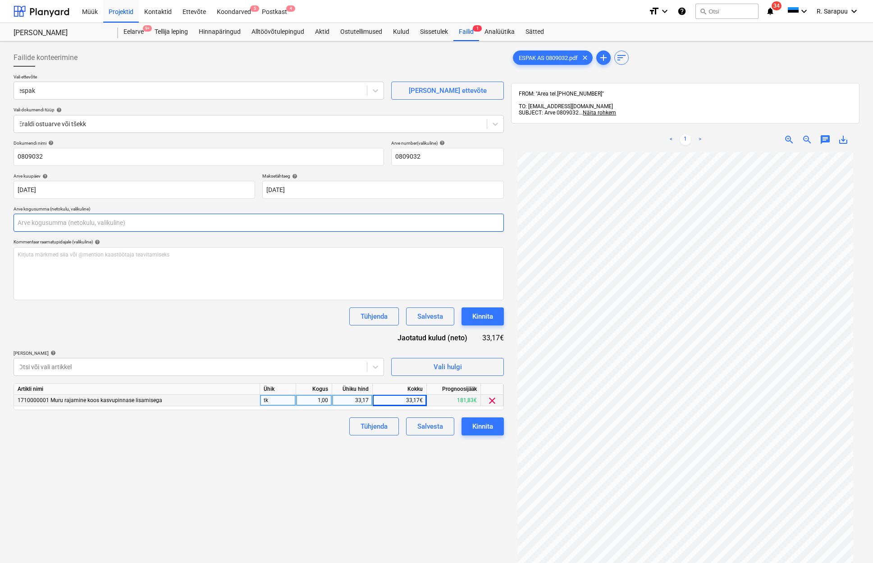
click at [85, 223] on input "text" at bounding box center [259, 223] width 490 height 18
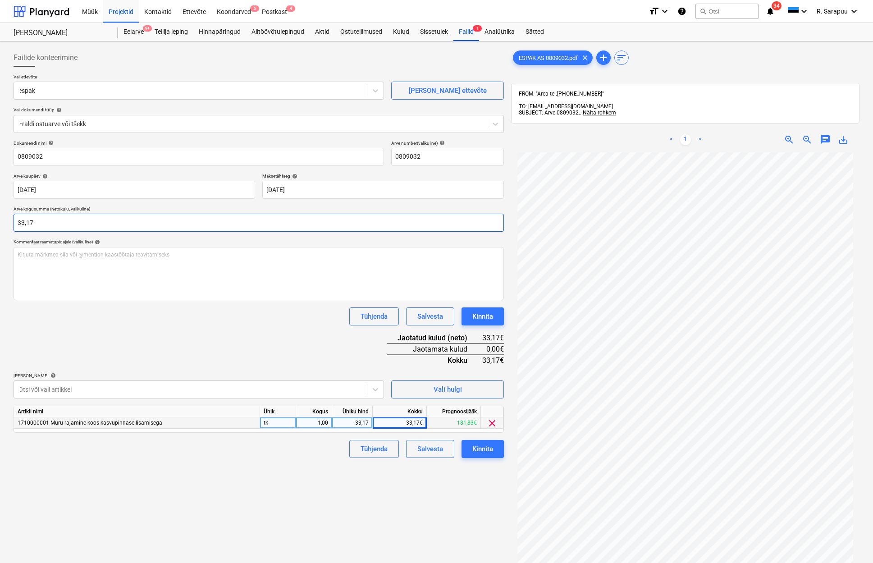
type input "33,17"
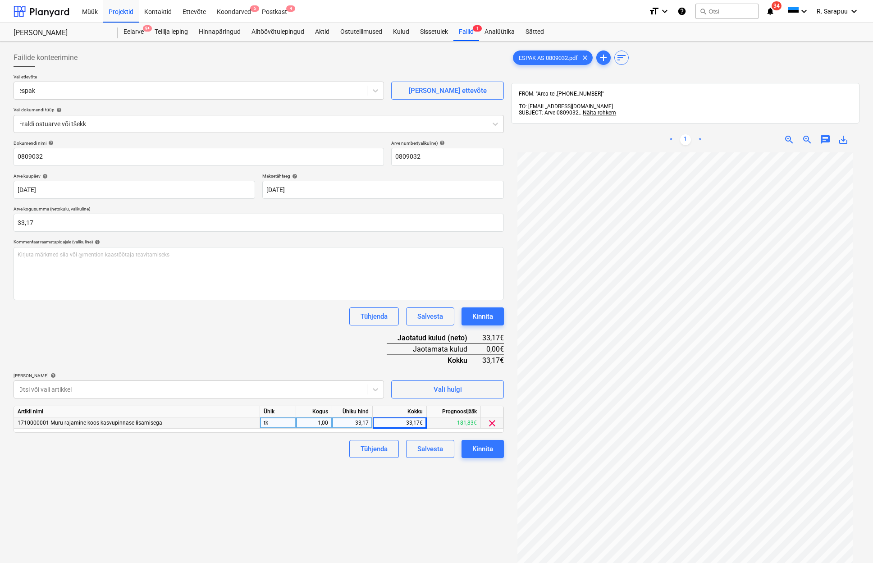
click at [153, 340] on div "Dokumendi nimi help 0809032 Arve number (valikuline) help 0809032 Arve kuupäev …" at bounding box center [259, 299] width 490 height 318
click at [492, 450] on button "Kinnita" at bounding box center [482, 449] width 42 height 18
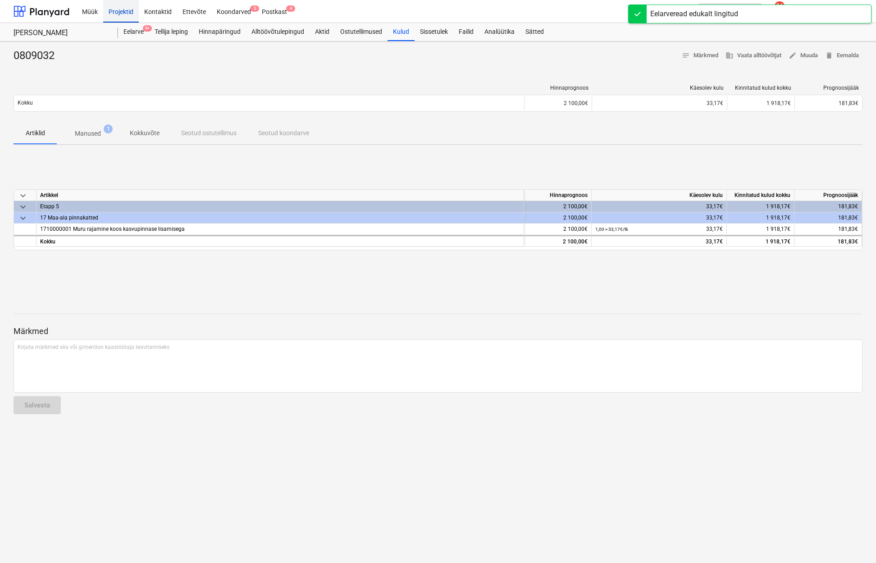
click at [123, 14] on div "Projektid" at bounding box center [121, 11] width 36 height 23
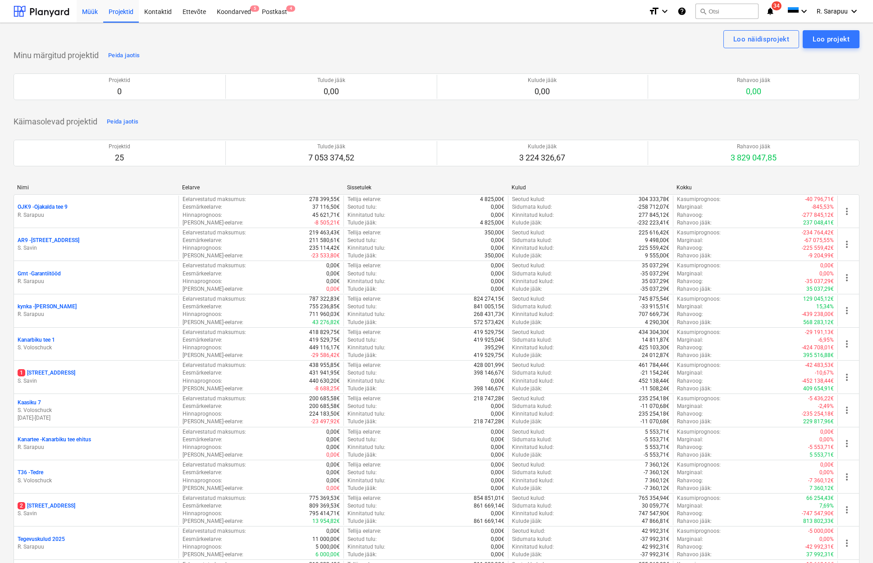
click at [91, 15] on div "Müük" at bounding box center [90, 11] width 27 height 23
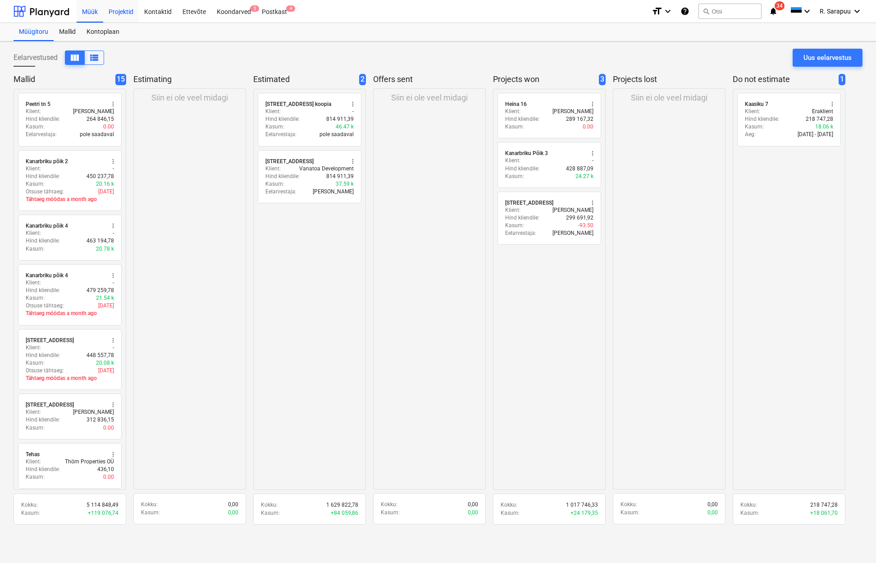
click at [117, 10] on div "Projektid" at bounding box center [121, 11] width 36 height 23
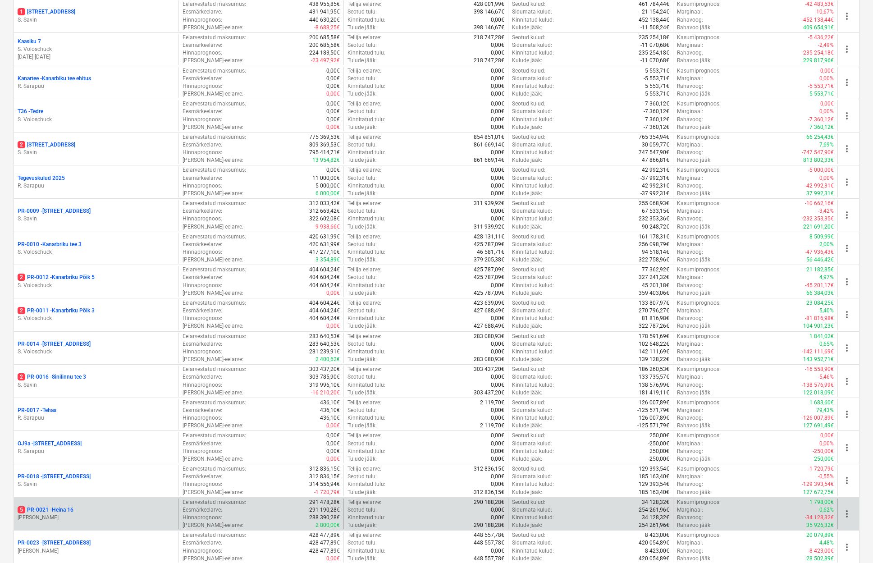
click at [57, 506] on p "5 PR-0021 - Heina 16" at bounding box center [46, 510] width 56 height 8
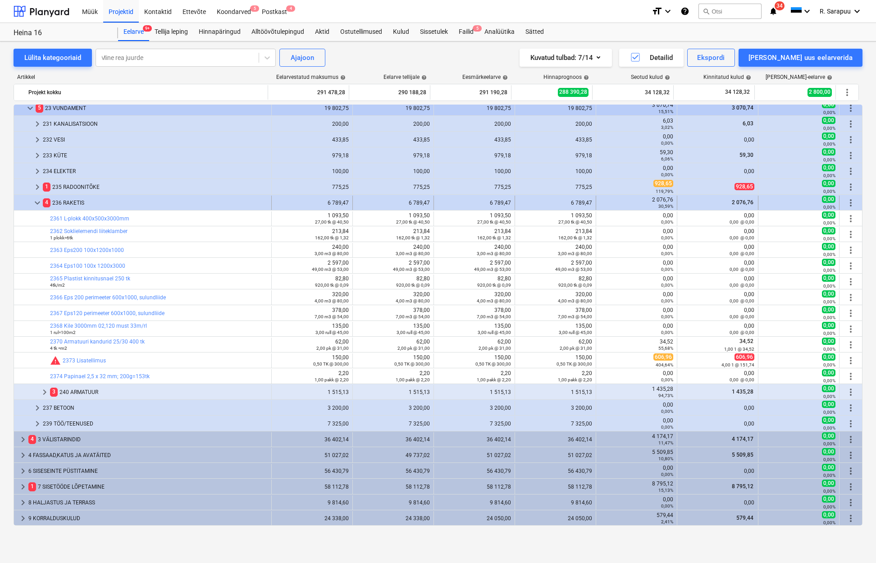
click at [35, 204] on span "keyboard_arrow_down" at bounding box center [37, 202] width 11 height 11
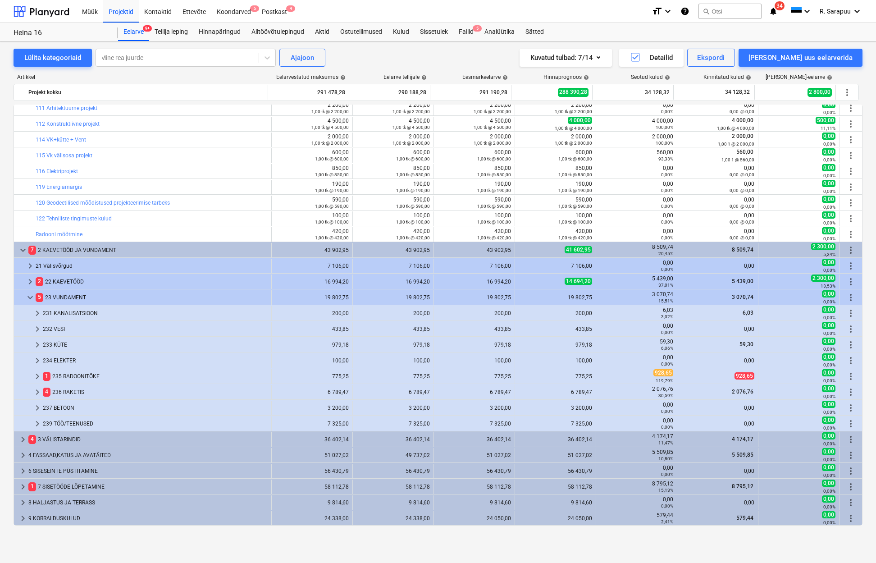
scroll to position [21, 0]
click at [21, 252] on div "keyboard_arrow_down 1 PROJEKTEERIMINE JA ETTEVALMISTUS 11 450,00 11 450,00 11 4…" at bounding box center [438, 315] width 849 height 421
click at [23, 248] on span "keyboard_arrow_down" at bounding box center [23, 250] width 11 height 11
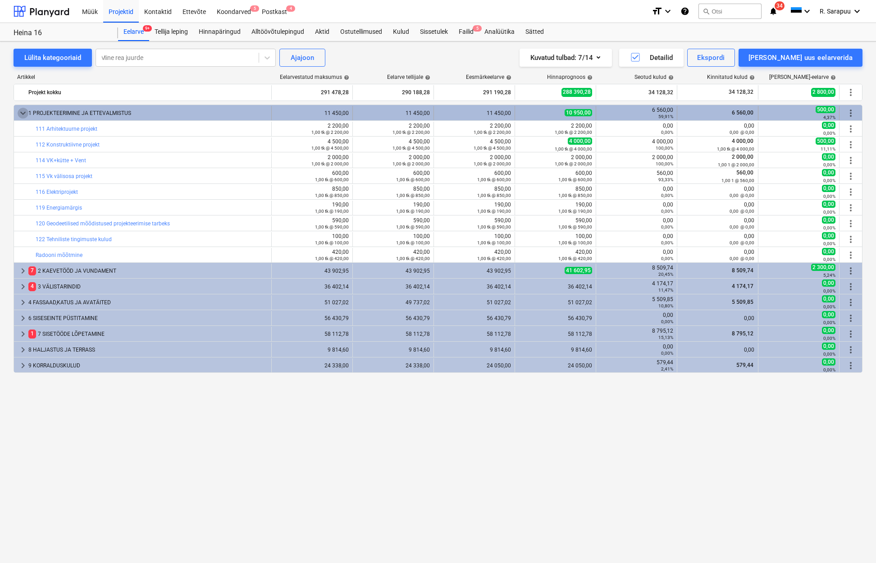
click at [23, 111] on span "keyboard_arrow_down" at bounding box center [23, 113] width 11 height 11
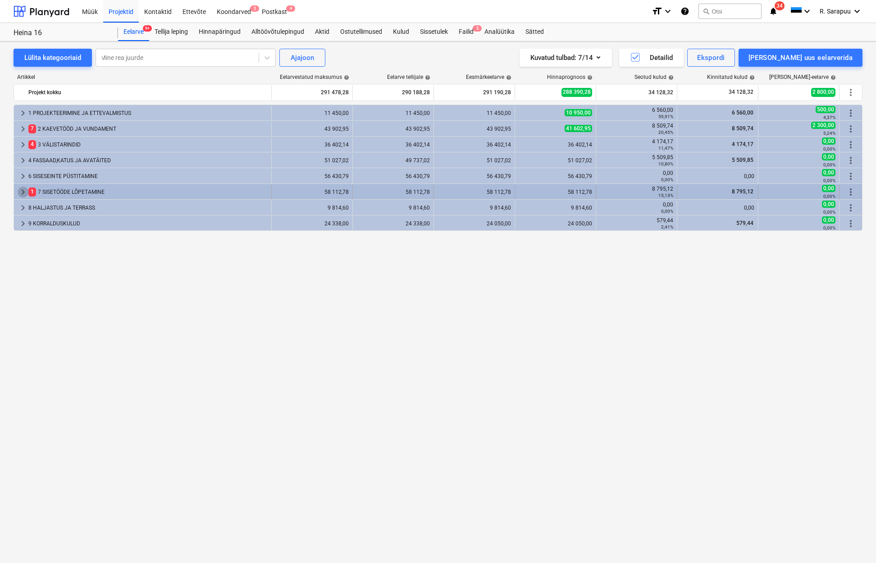
click at [24, 192] on span "keyboard_arrow_right" at bounding box center [23, 192] width 11 height 11
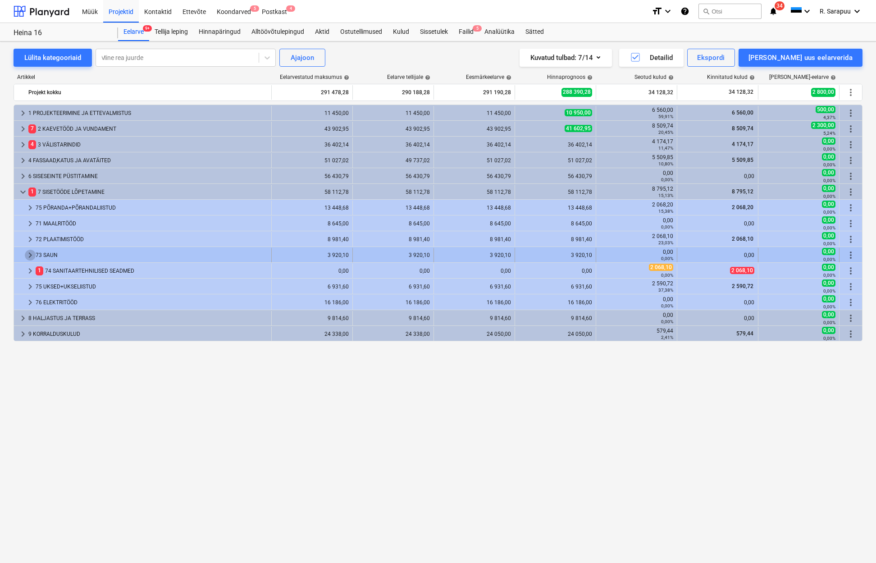
click at [29, 257] on span "keyboard_arrow_right" at bounding box center [30, 255] width 11 height 11
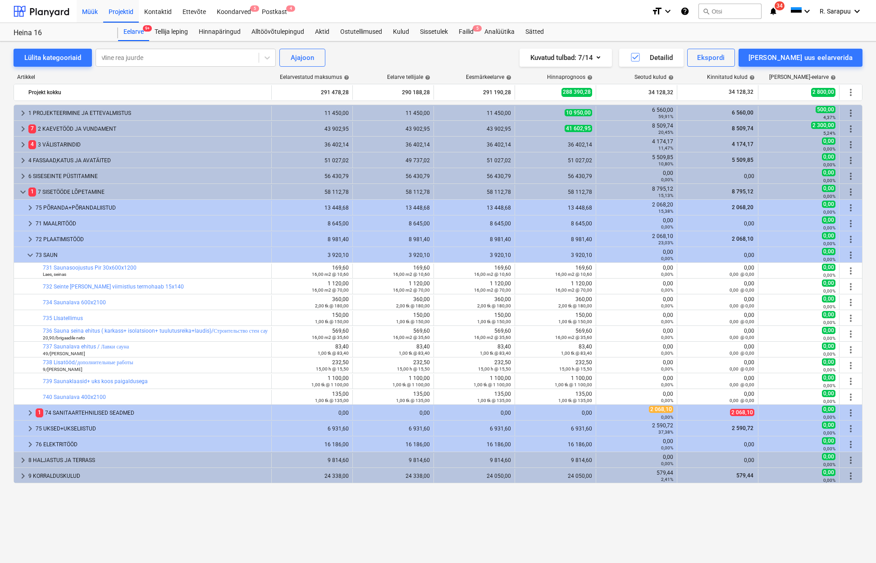
drag, startPoint x: 87, startPoint y: 12, endPoint x: 86, endPoint y: 21, distance: 9.1
click at [87, 12] on div "Müük" at bounding box center [90, 11] width 27 height 23
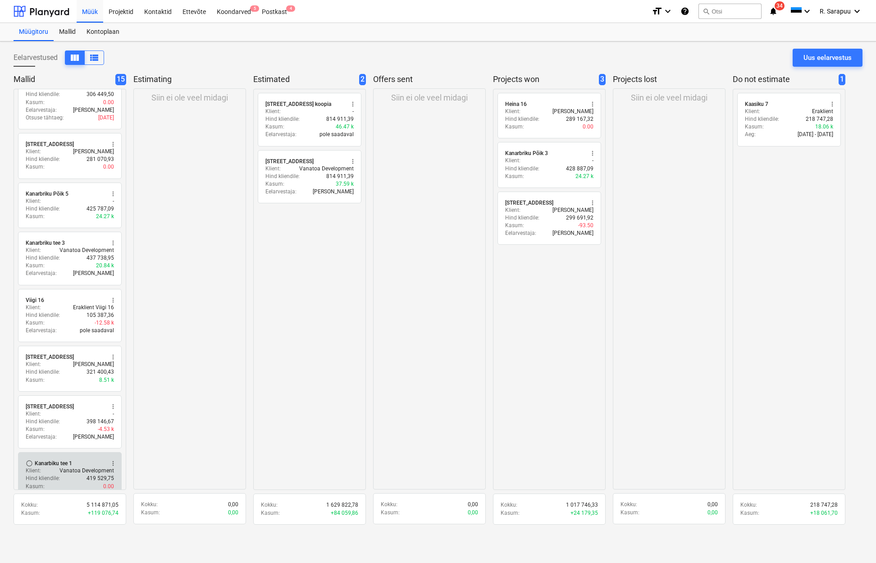
scroll to position [426, 0]
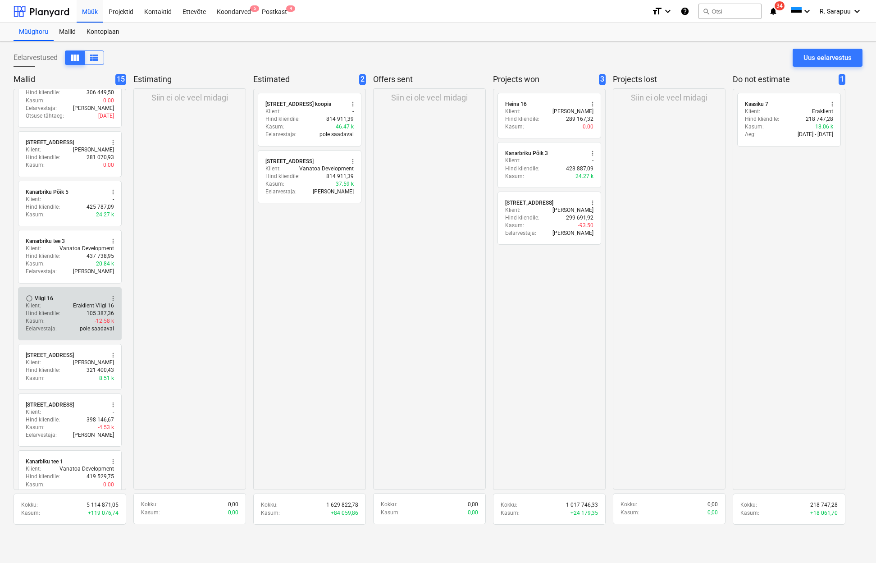
click at [60, 305] on div "Klient : Eraklient Viigi 16" at bounding box center [70, 306] width 88 height 8
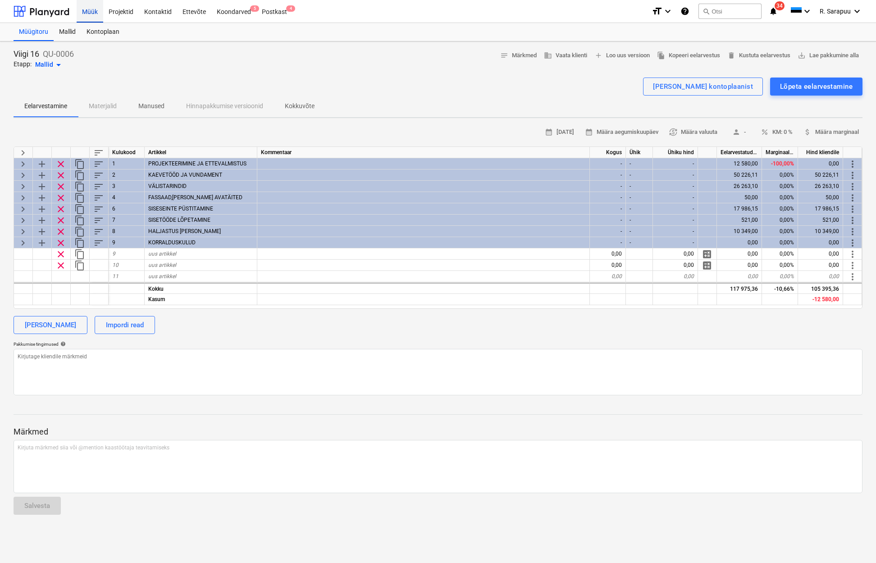
click at [92, 19] on div "Müük" at bounding box center [90, 11] width 27 height 23
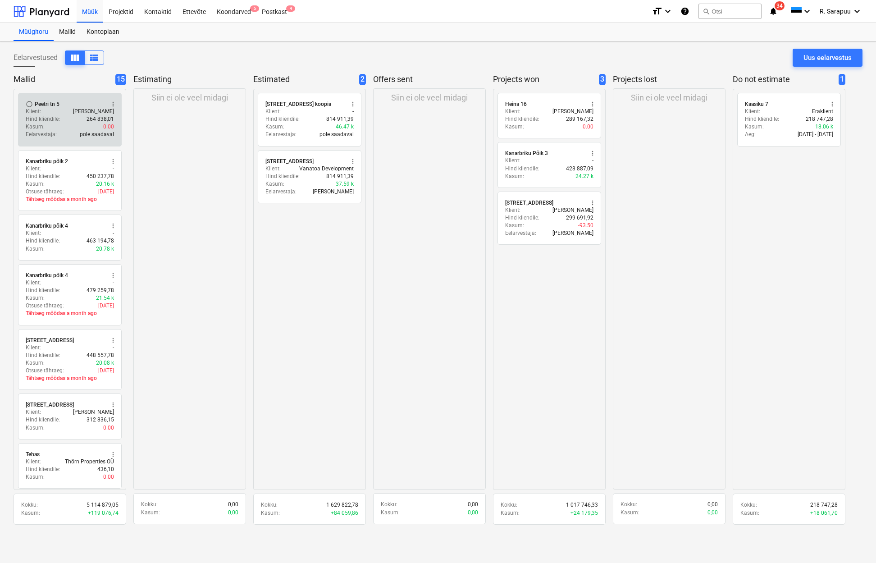
click at [57, 108] on div "Klient : [PERSON_NAME]" at bounding box center [70, 112] width 88 height 8
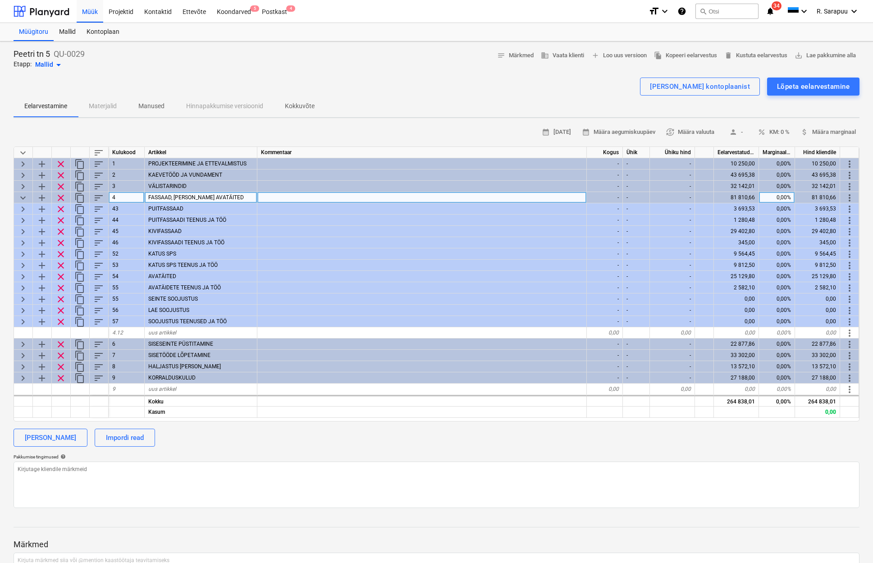
click at [29, 196] on div "keyboard_arrow_down" at bounding box center [23, 197] width 19 height 11
type textarea "x"
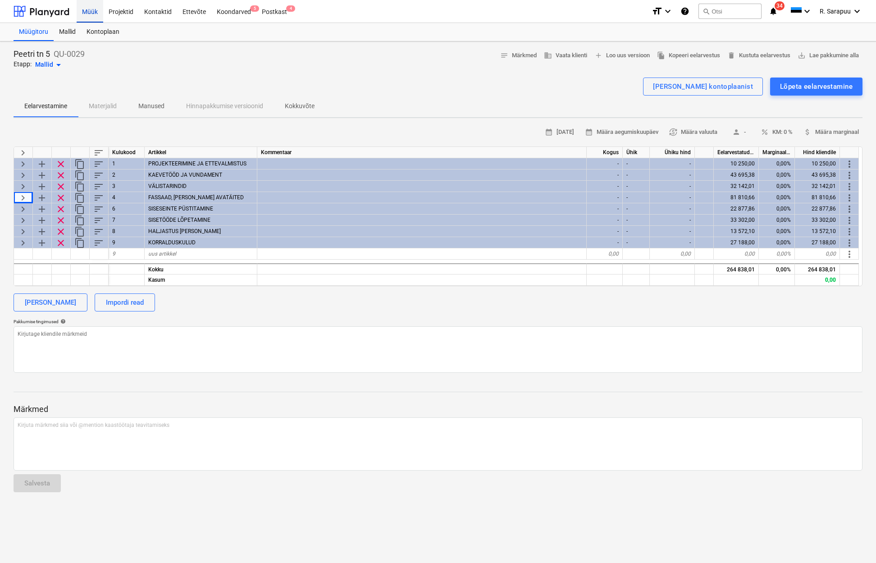
click at [82, 7] on div "Müük" at bounding box center [90, 11] width 27 height 23
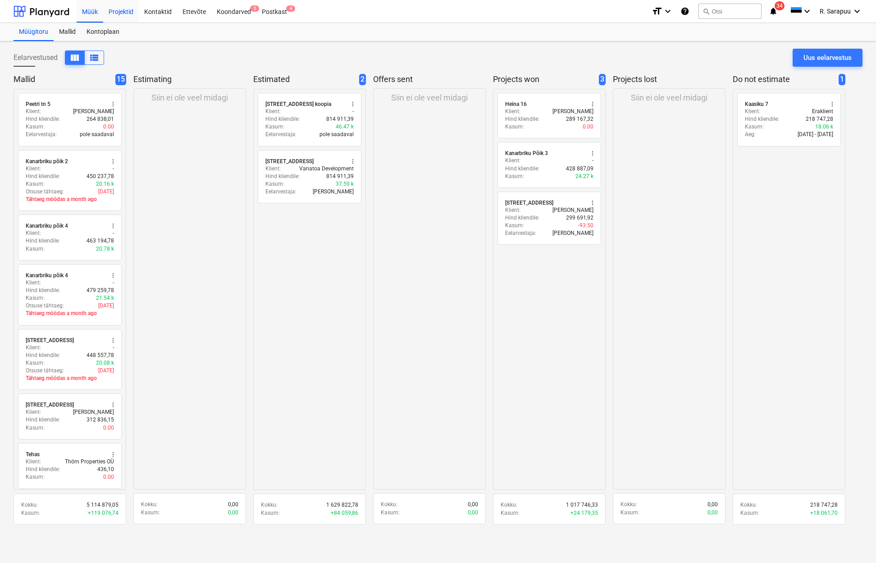
click at [122, 10] on div "Projektid" at bounding box center [121, 11] width 36 height 23
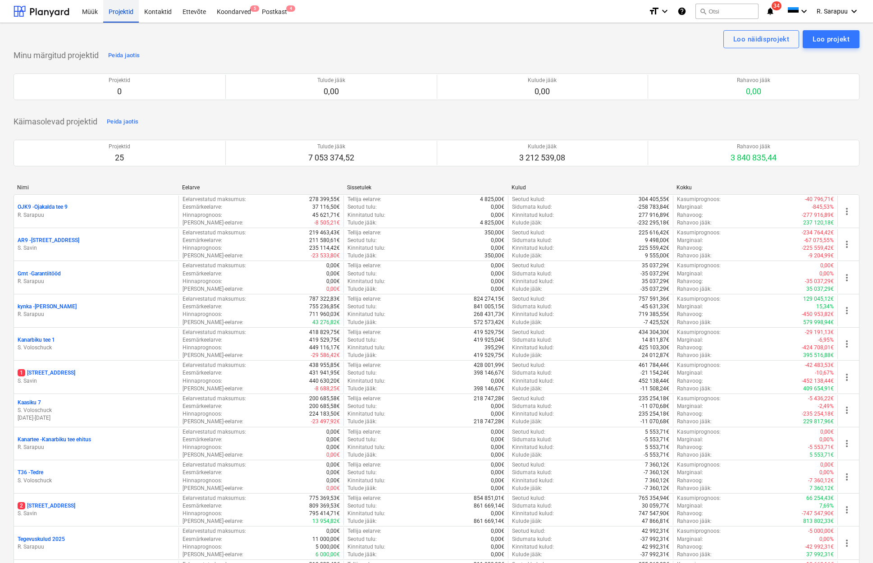
click at [123, 14] on div "Projektid" at bounding box center [121, 11] width 36 height 23
click at [91, 9] on div "Müük" at bounding box center [90, 11] width 27 height 23
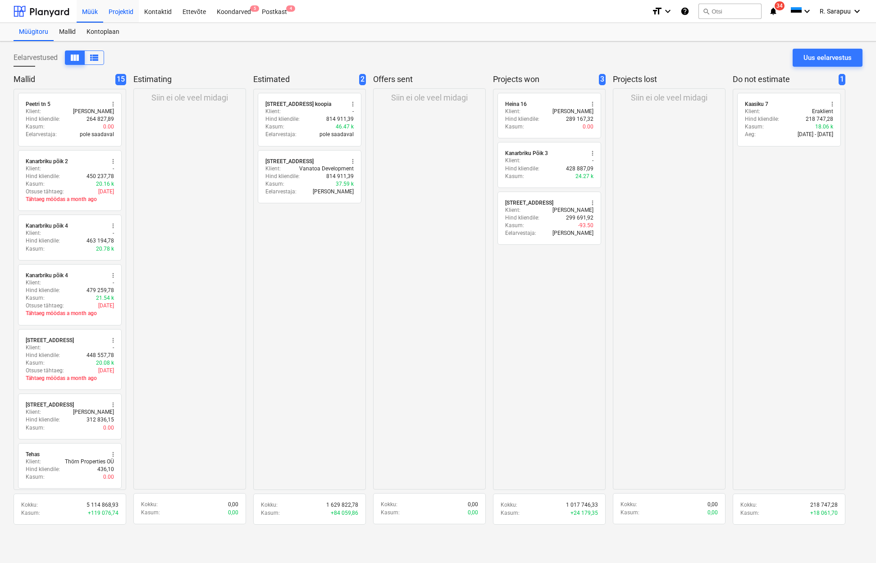
click at [121, 9] on div "Projektid" at bounding box center [121, 11] width 36 height 23
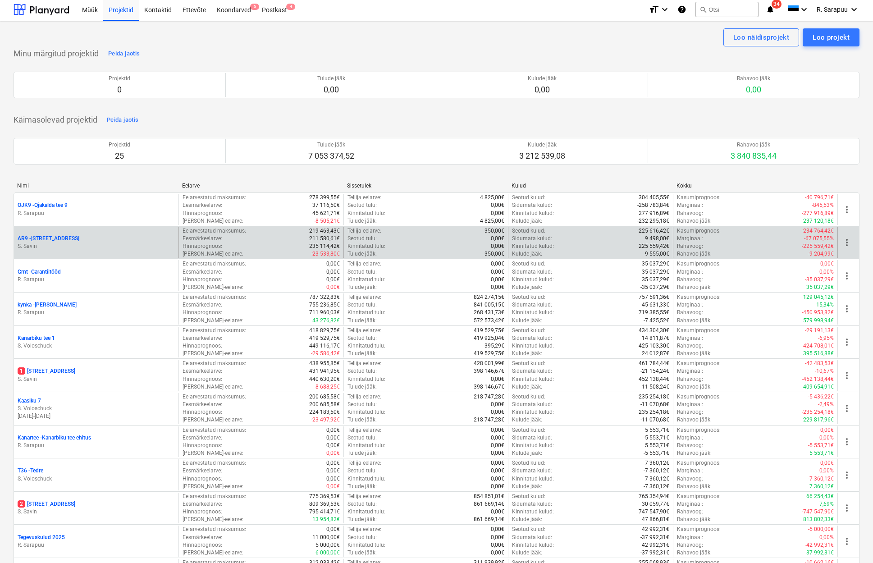
scroll to position [3, 0]
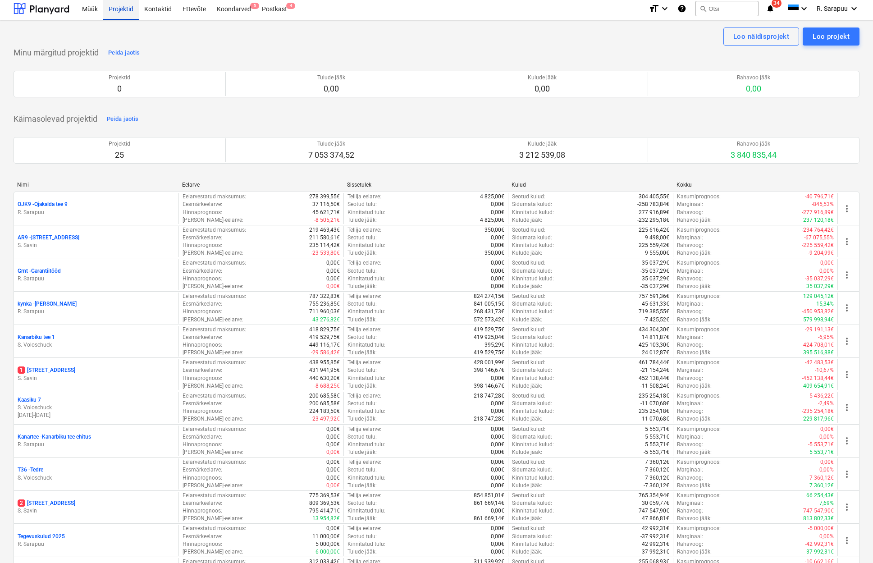
click at [129, 15] on div "Projektid" at bounding box center [121, 8] width 36 height 23
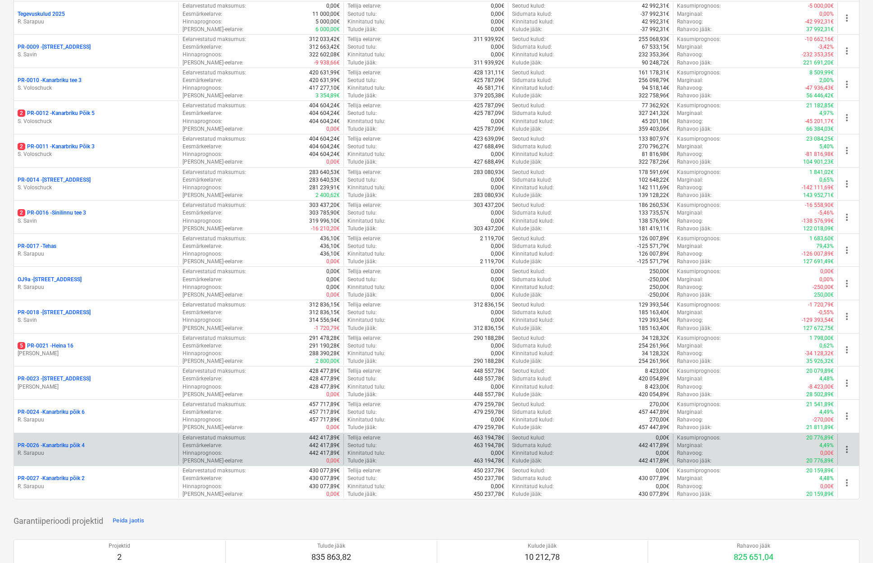
scroll to position [535, 0]
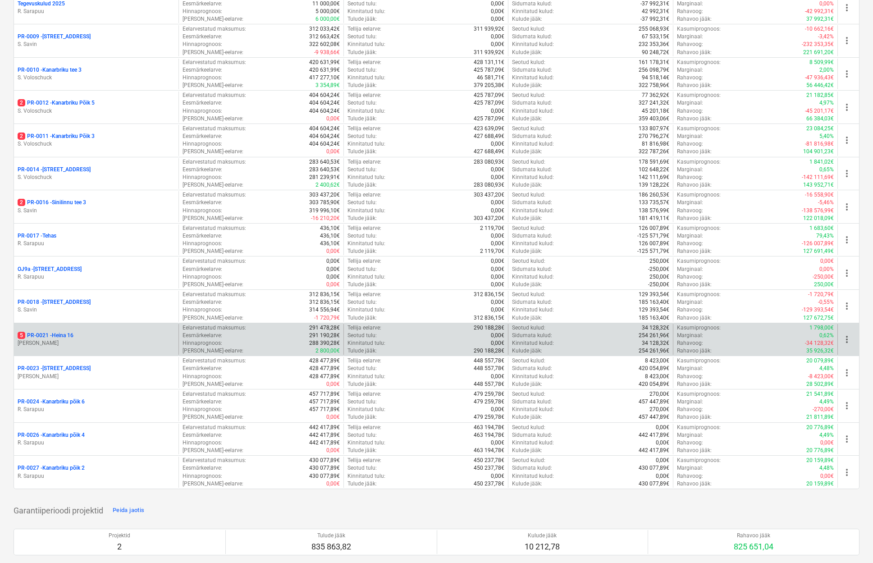
click at [61, 339] on p "[PERSON_NAME]" at bounding box center [96, 343] width 157 height 8
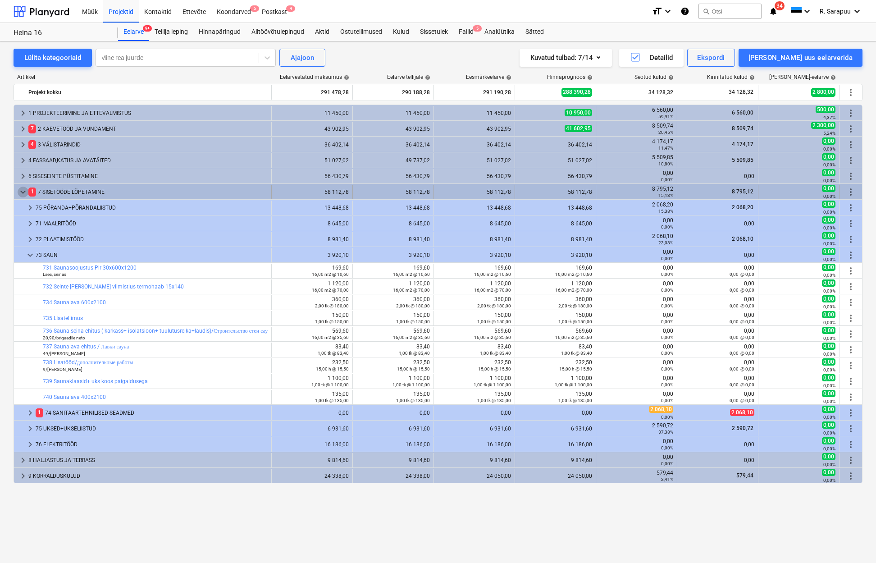
click at [22, 190] on span "keyboard_arrow_down" at bounding box center [23, 192] width 11 height 11
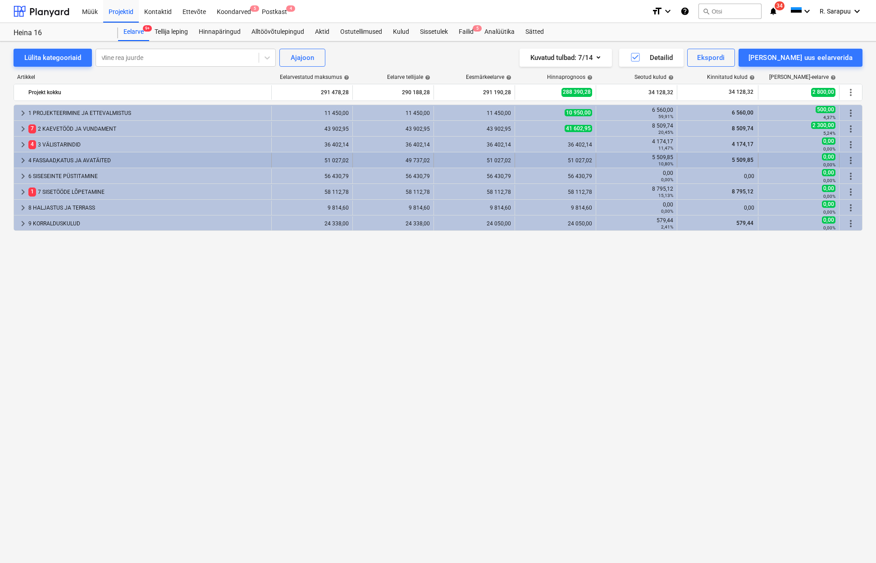
click at [23, 162] on span "keyboard_arrow_right" at bounding box center [23, 160] width 11 height 11
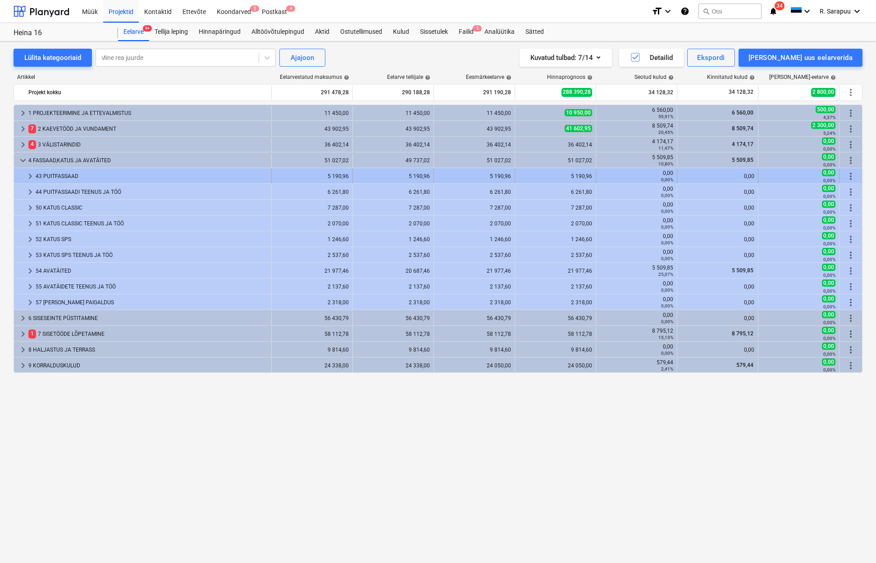
click at [32, 177] on span "keyboard_arrow_right" at bounding box center [30, 176] width 11 height 11
